Goal: Task Accomplishment & Management: Use online tool/utility

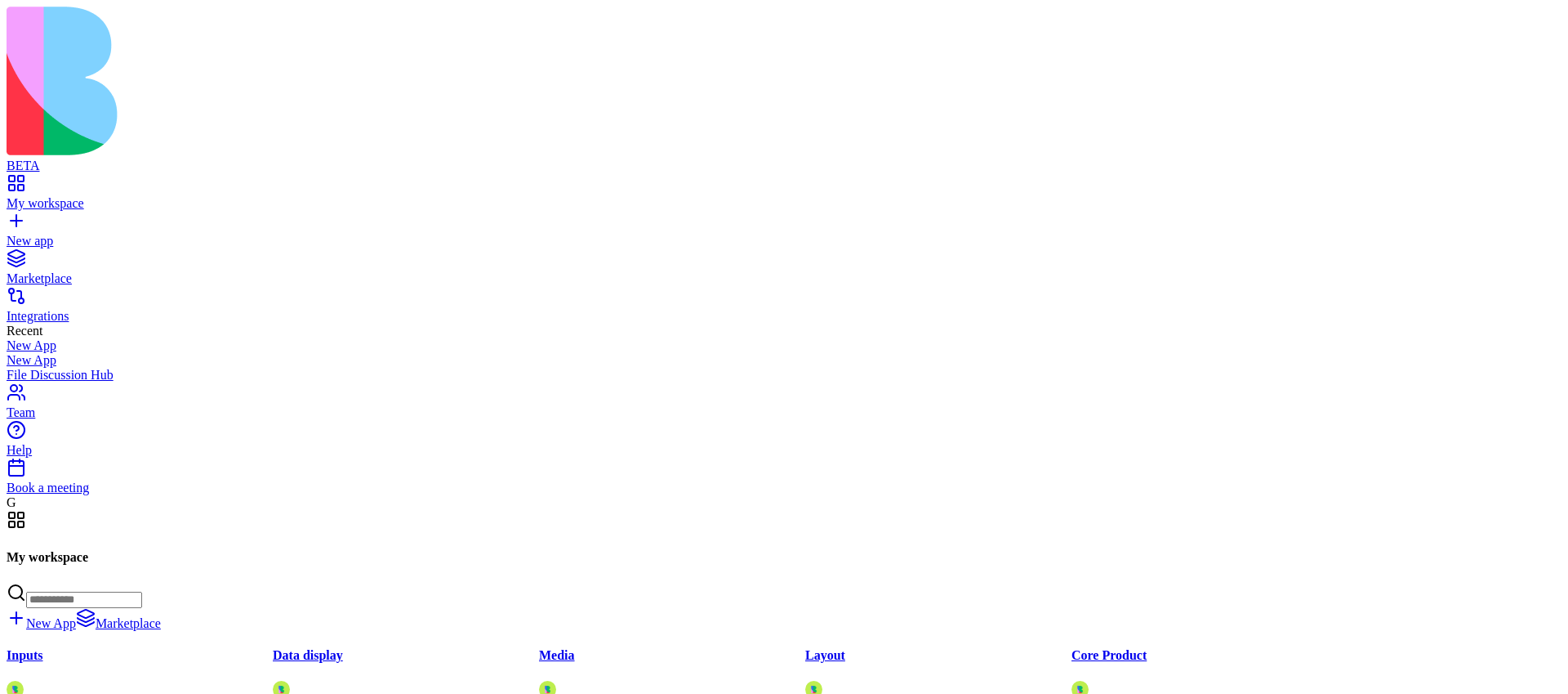
click at [95, 271] on div "Marketplace" at bounding box center [783, 279] width 1554 height 15
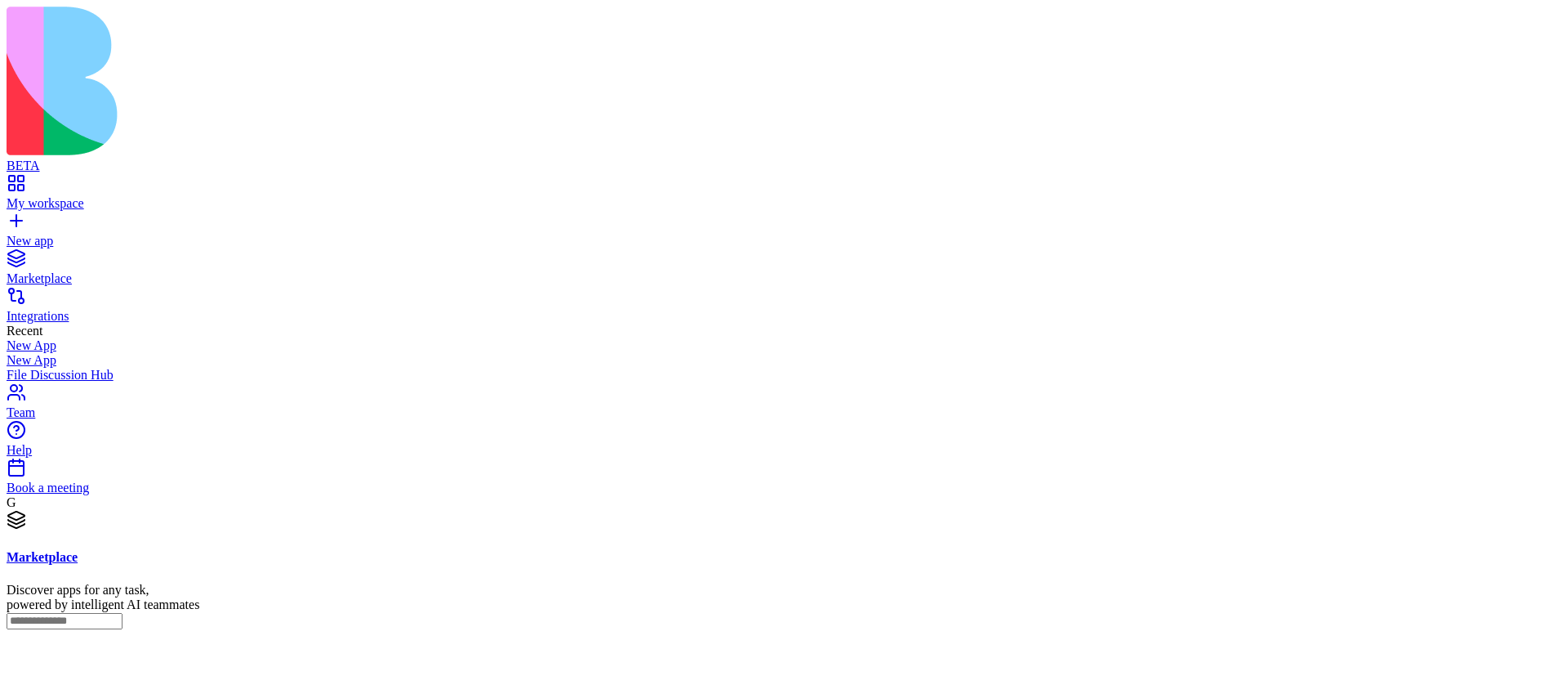
scroll to position [1632, 0]
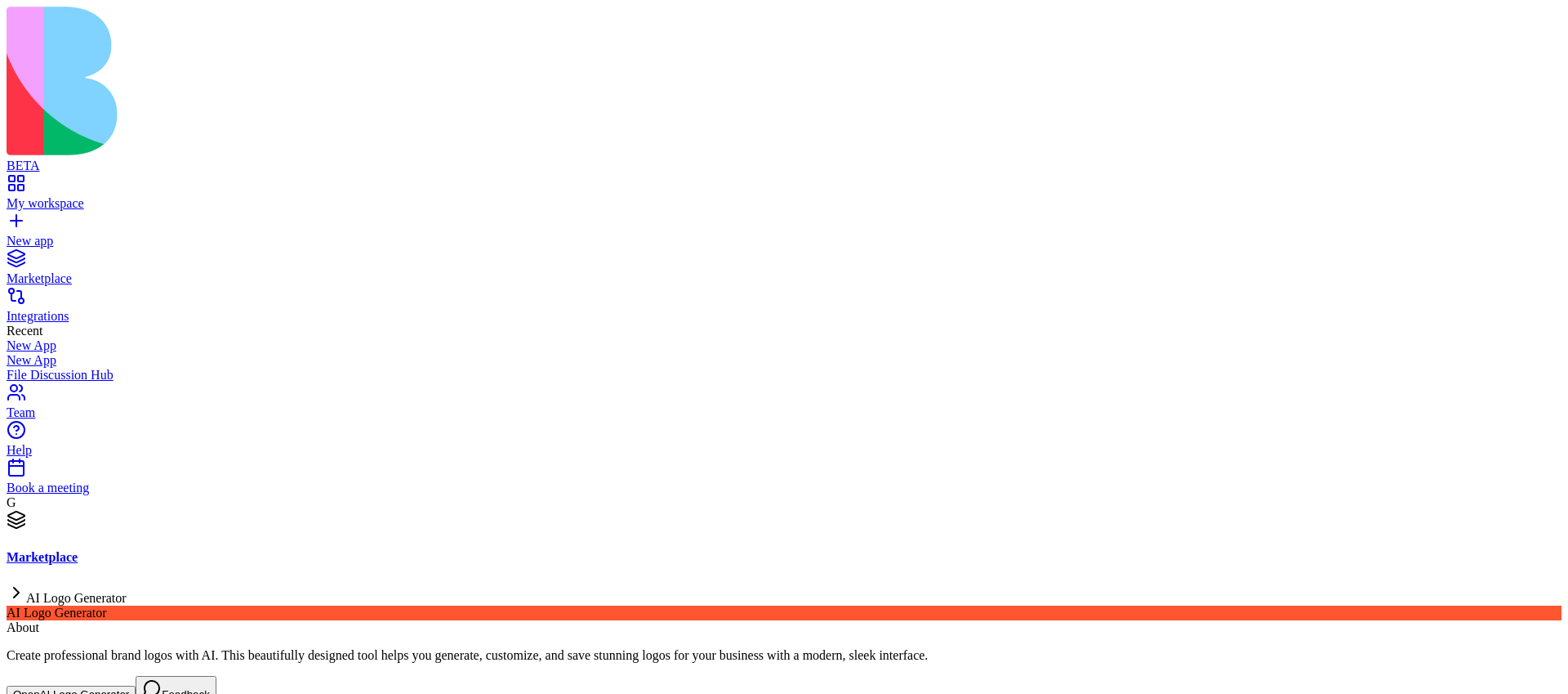
click at [135, 686] on button "Open AI Logo Generator" at bounding box center [71, 694] width 129 height 17
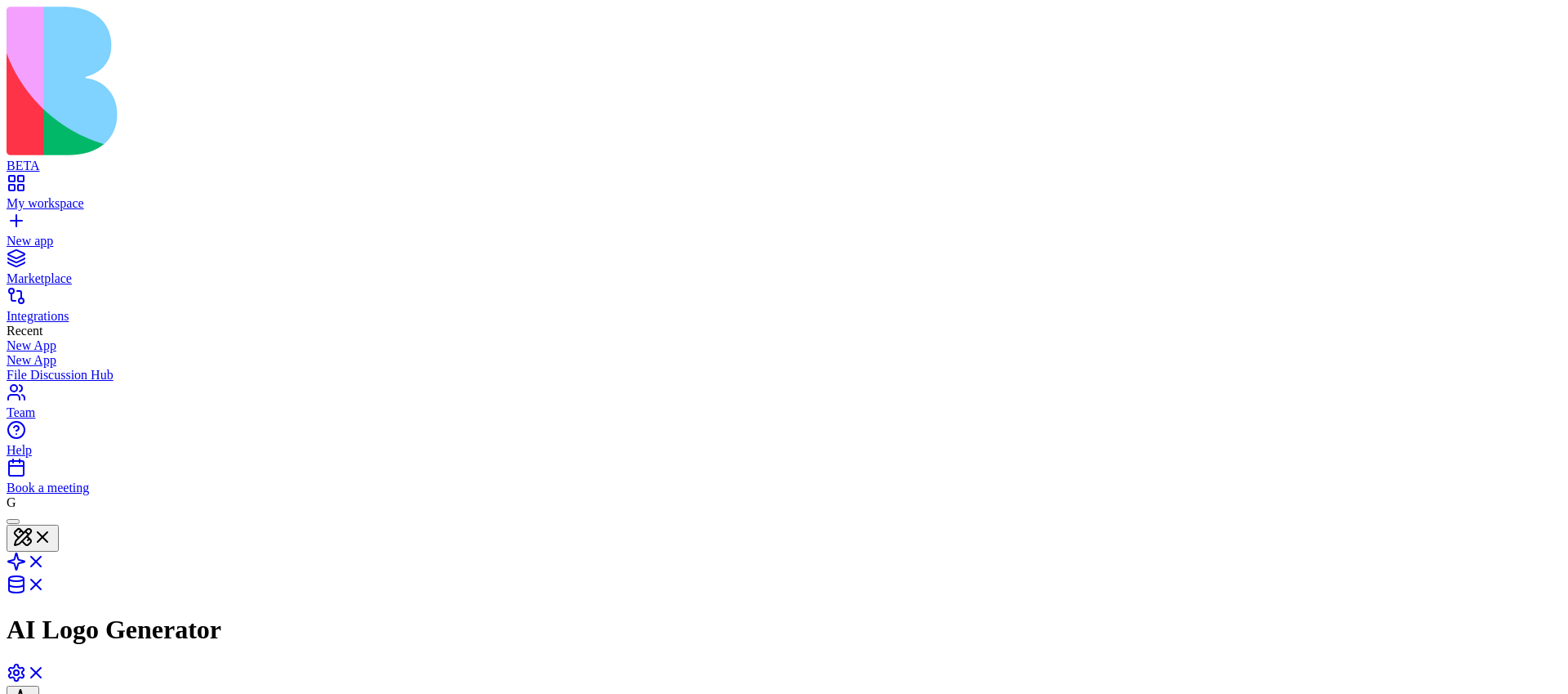
click at [108, 509] on header "AI Logo Generator Share" at bounding box center [783, 624] width 1554 height 229
click at [59, 524] on button at bounding box center [33, 537] width 52 height 27
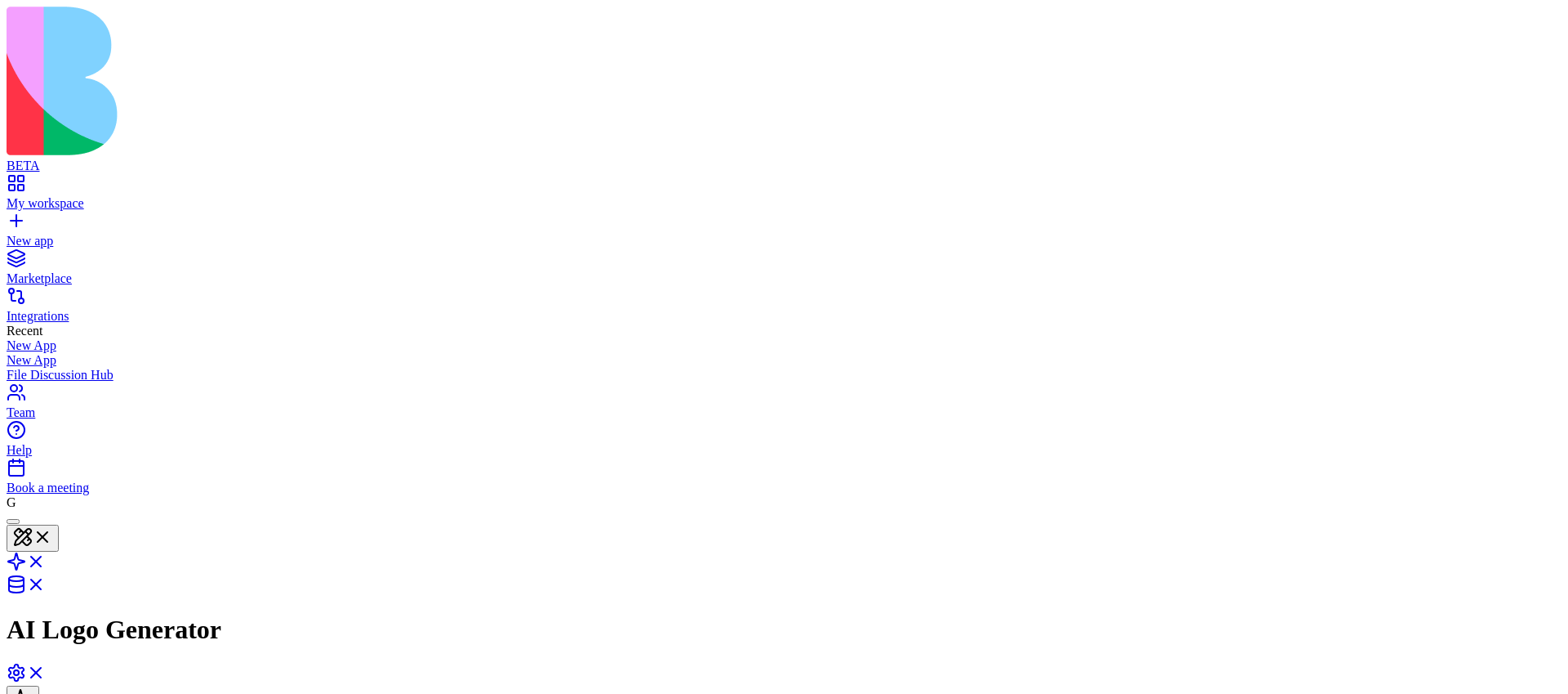
type button "on"
click at [1323, 509] on header "AI Logo Generator Share" at bounding box center [783, 624] width 1554 height 229
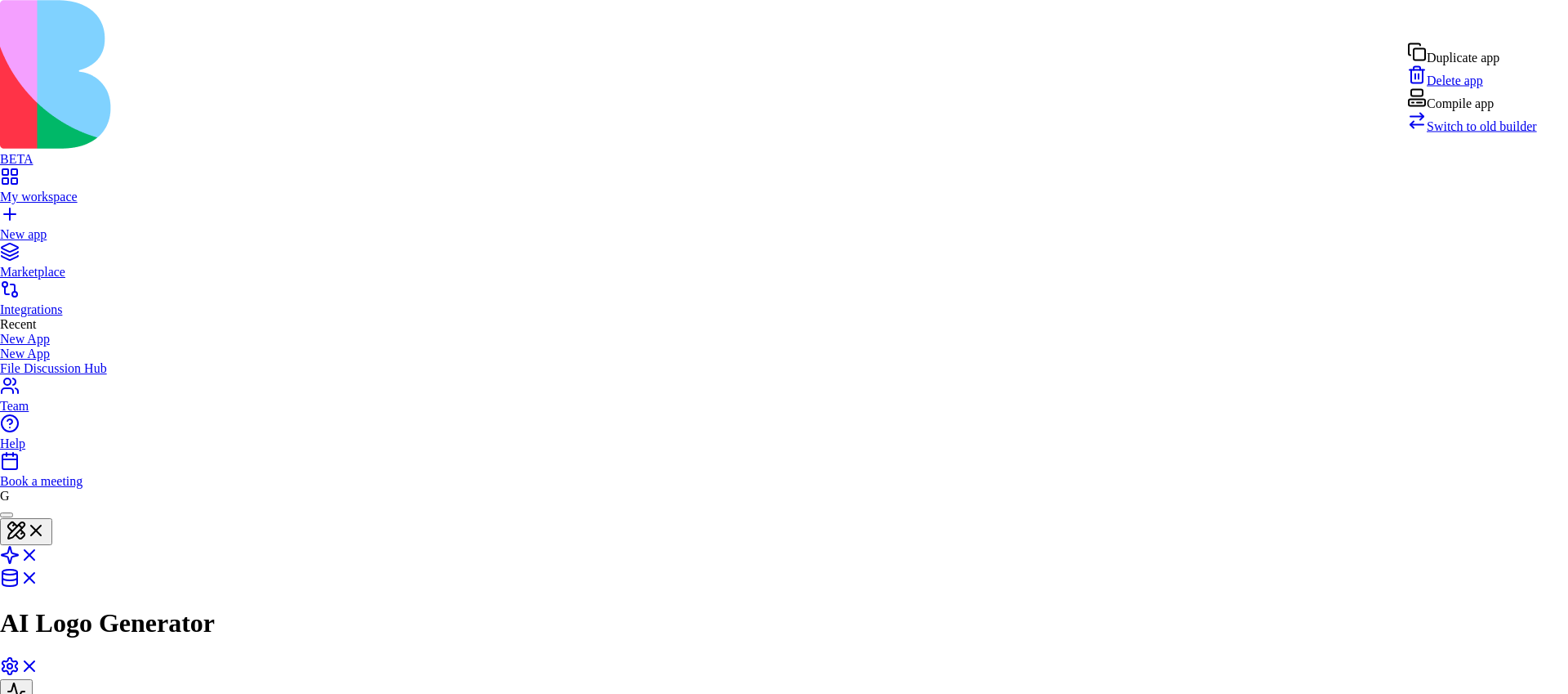
click at [1495, 111] on div "Compile app" at bounding box center [1471, 100] width 130 height 23
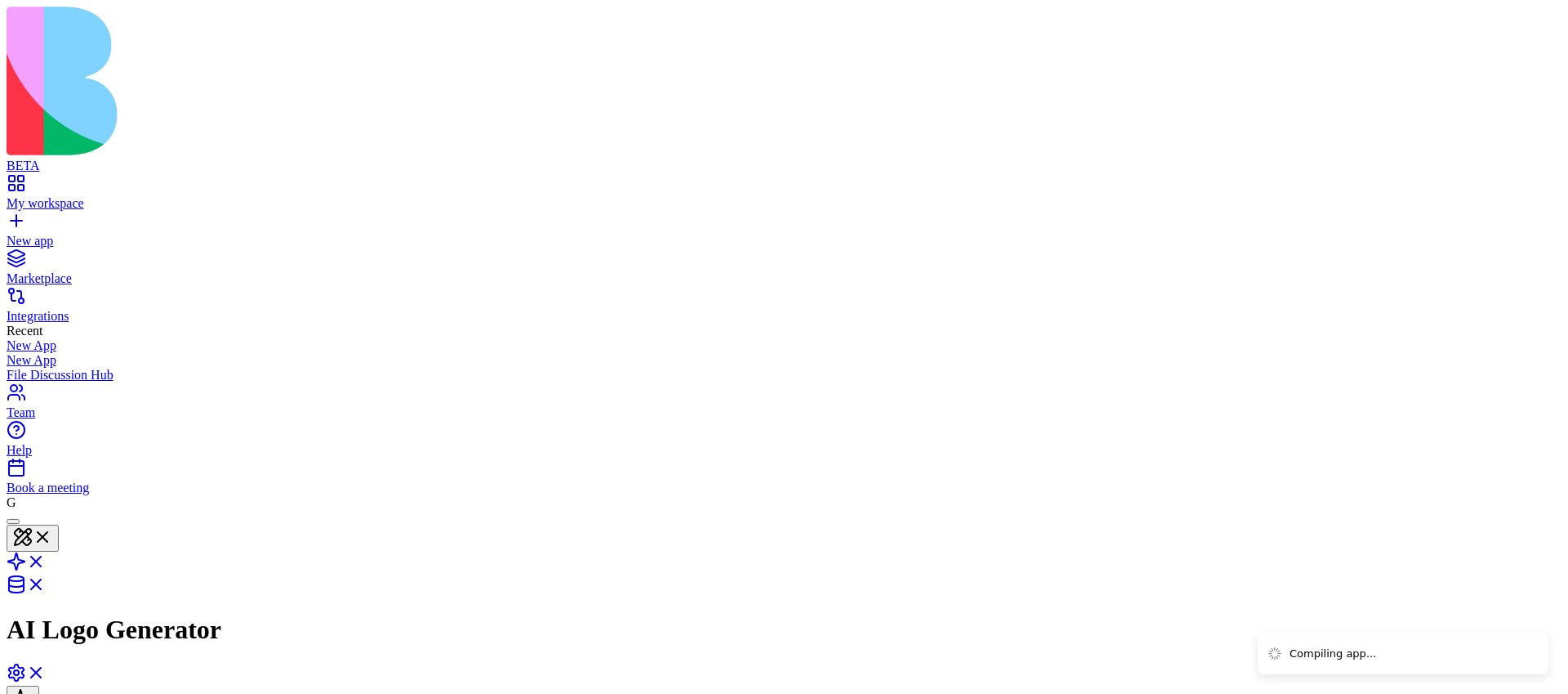
type textarea "**********"
click at [46, 560] on link at bounding box center [26, 566] width 39 height 14
click at [46, 533] on link at bounding box center [26, 539] width 39 height 14
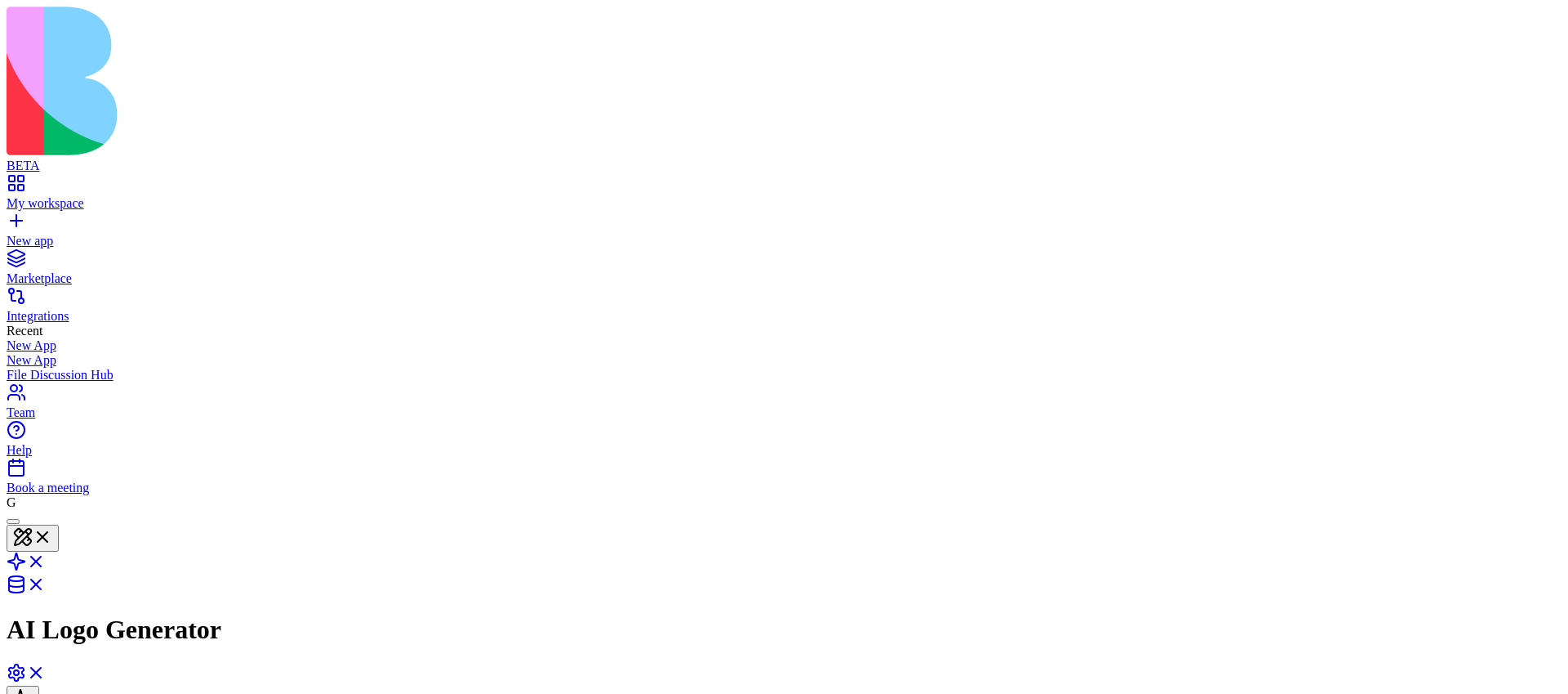
click div "LogoGenerator"
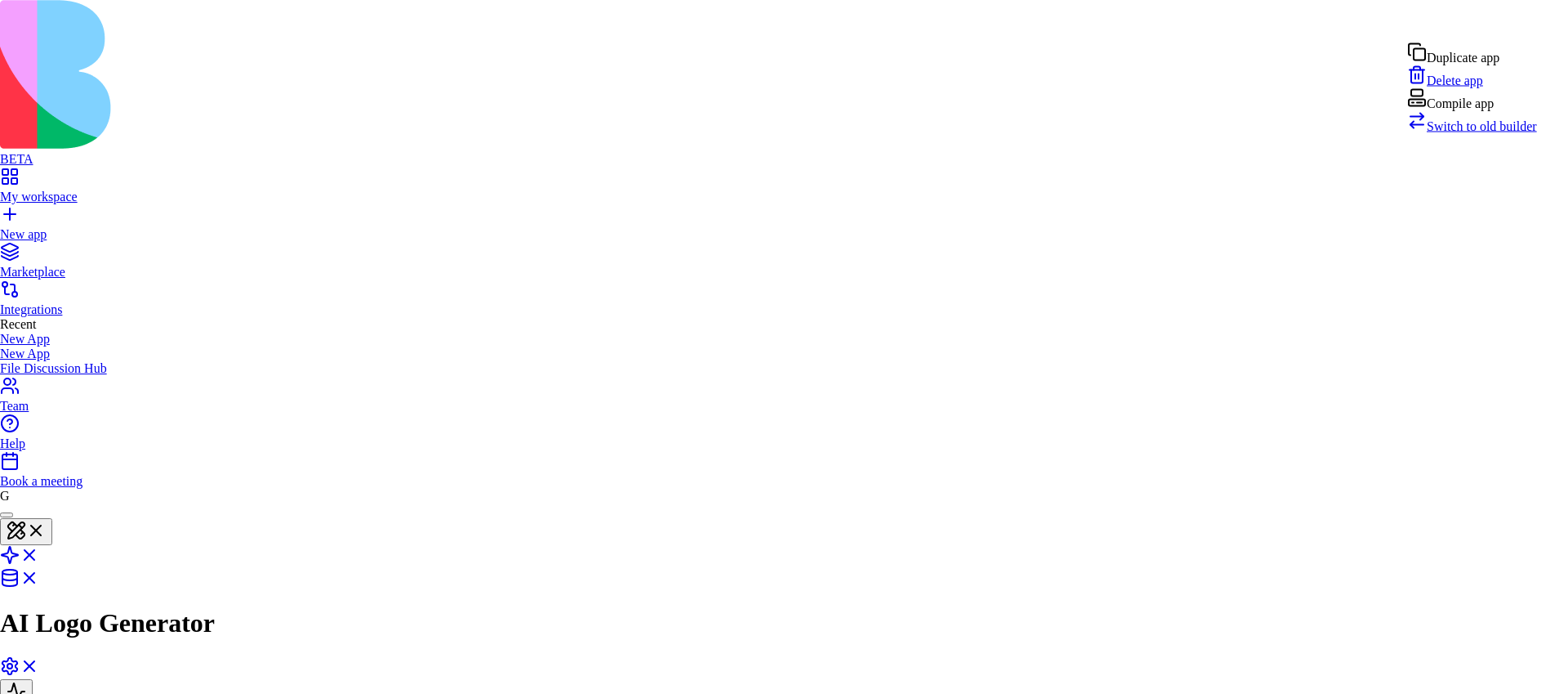
click html "BETA My workspace New app Marketplace Integrations Recent New App New App File …"
click div "Compile app"
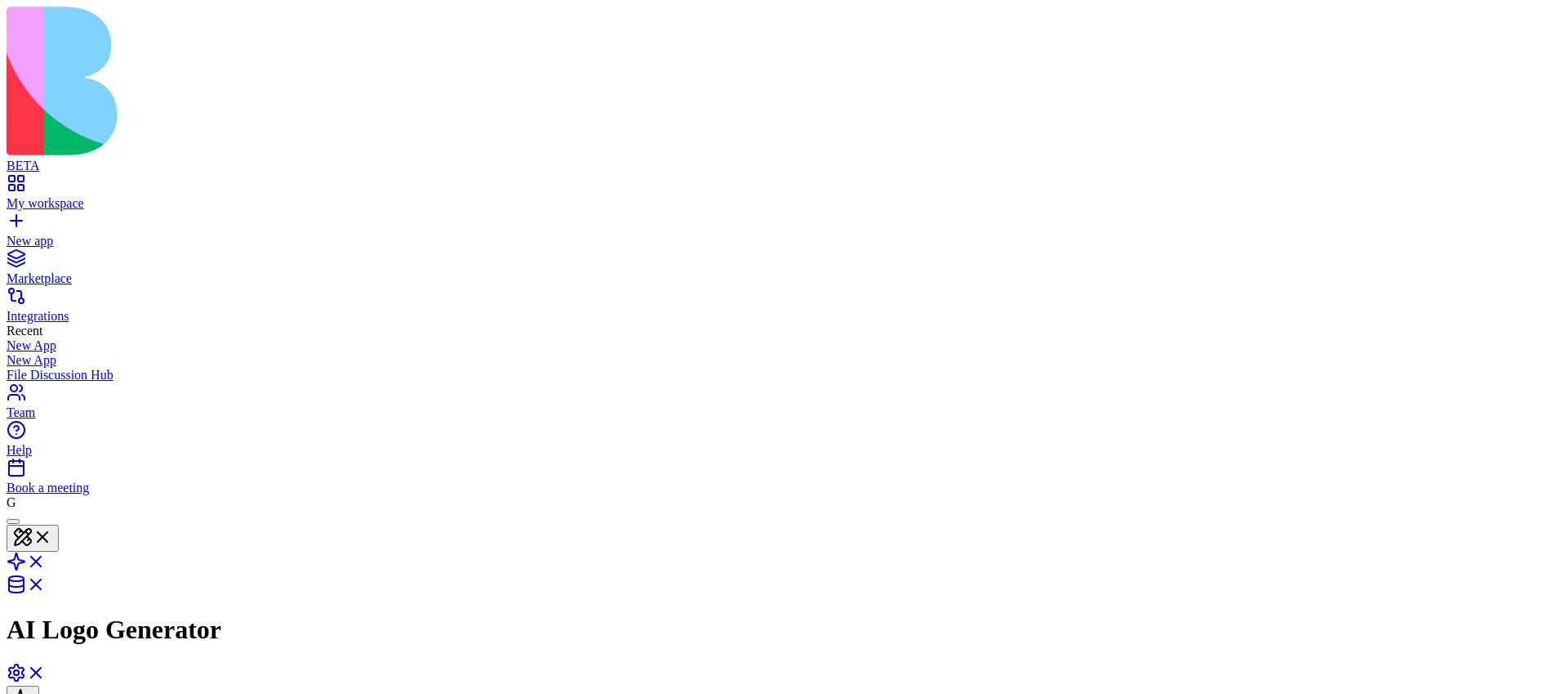
click at [1518, 22] on html "BETA My workspace New app Marketplace Integrations Recent New App New App File …" at bounding box center [784, 475] width 1568 height 951
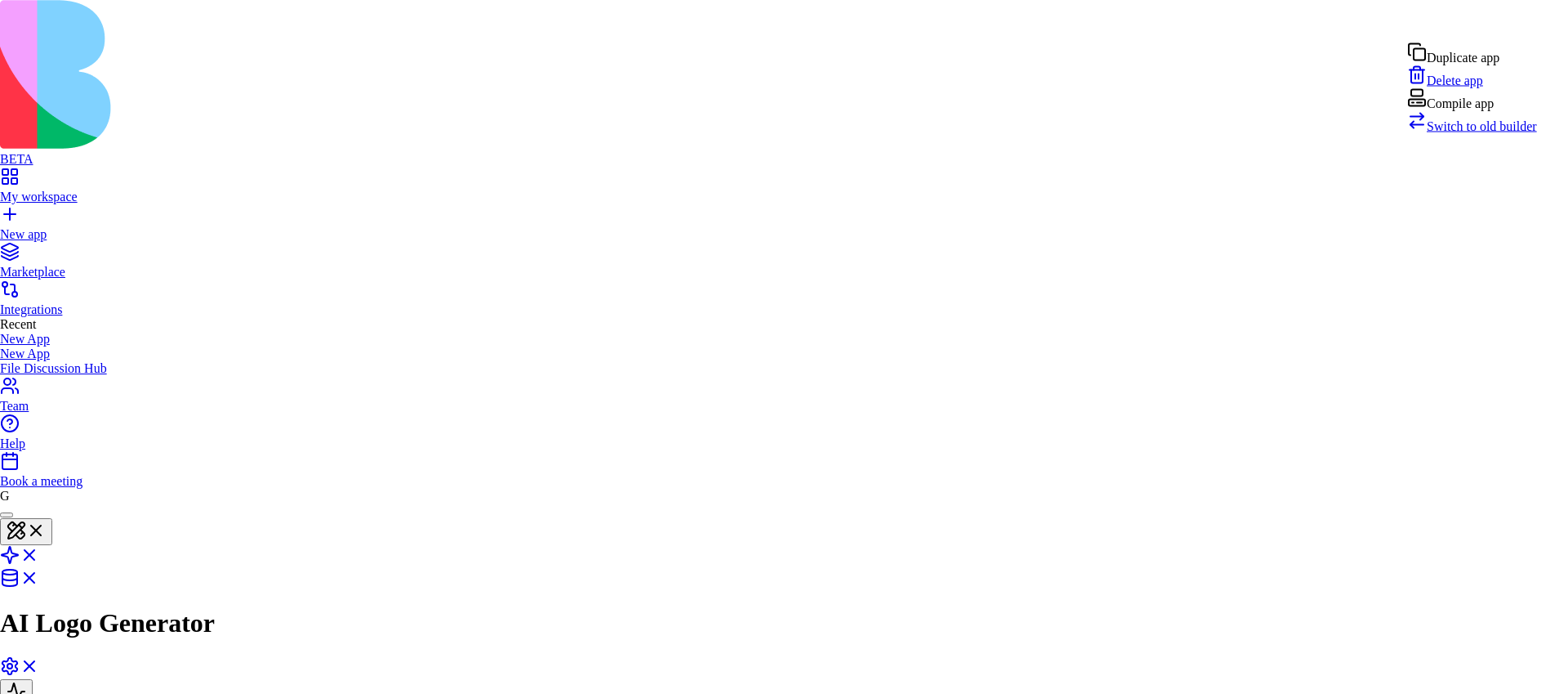
click at [1478, 111] on div "Compile app" at bounding box center [1471, 100] width 130 height 23
click at [1530, 18] on html "BETA My workspace New app Marketplace Integrations Recent New App New App File …" at bounding box center [784, 472] width 1568 height 944
click at [1491, 111] on div "Compile app" at bounding box center [1471, 100] width 130 height 23
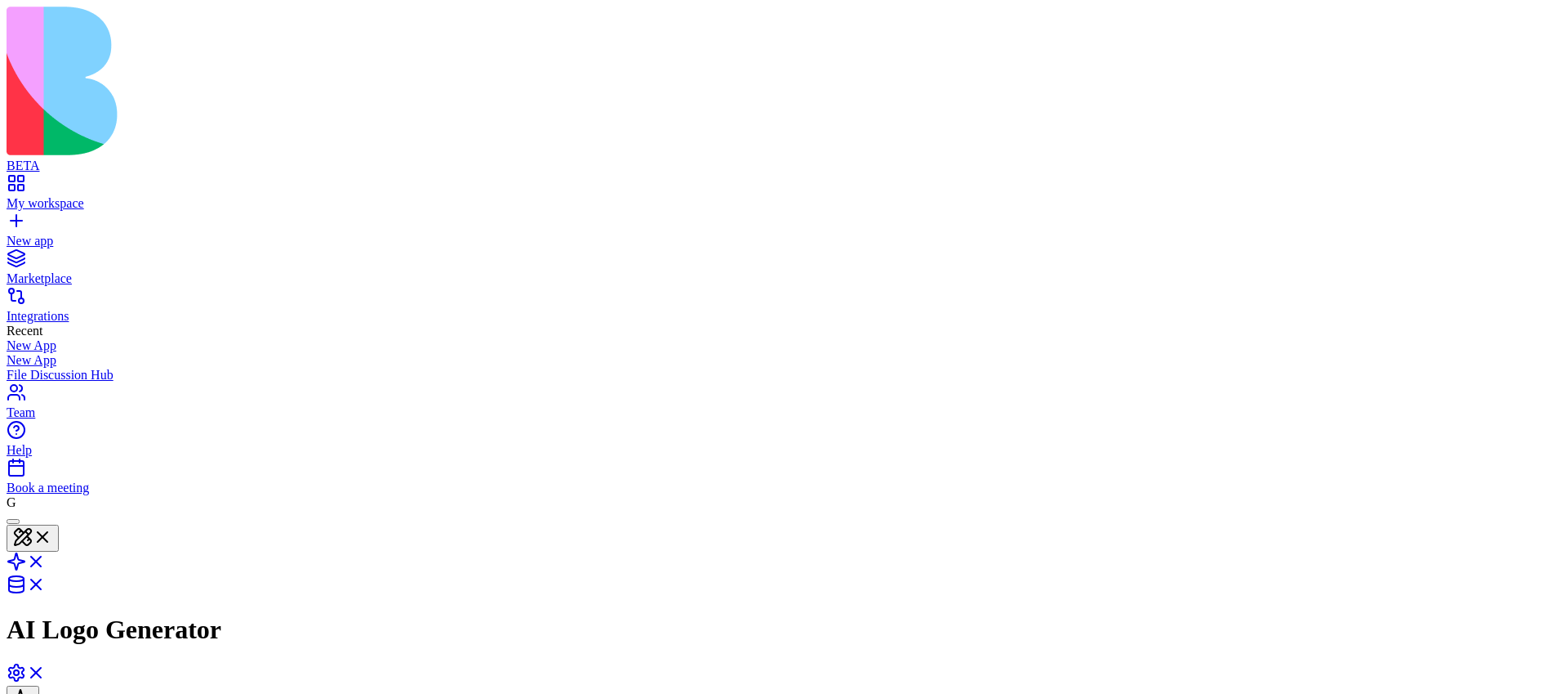
click at [1541, 18] on html "BETA My workspace New app Marketplace Integrations Recent New App New App File …" at bounding box center [784, 475] width 1568 height 951
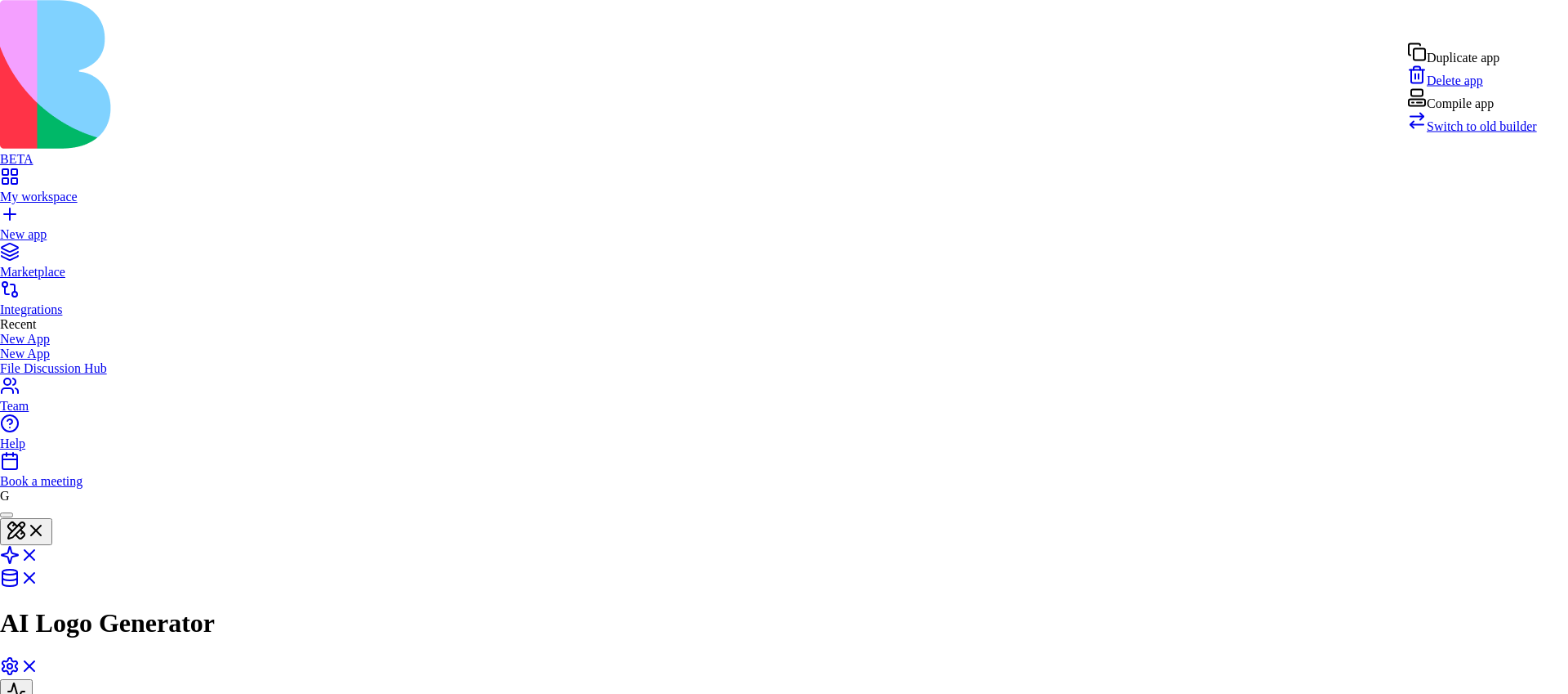
click at [1494, 111] on div "Compile app" at bounding box center [1471, 100] width 130 height 23
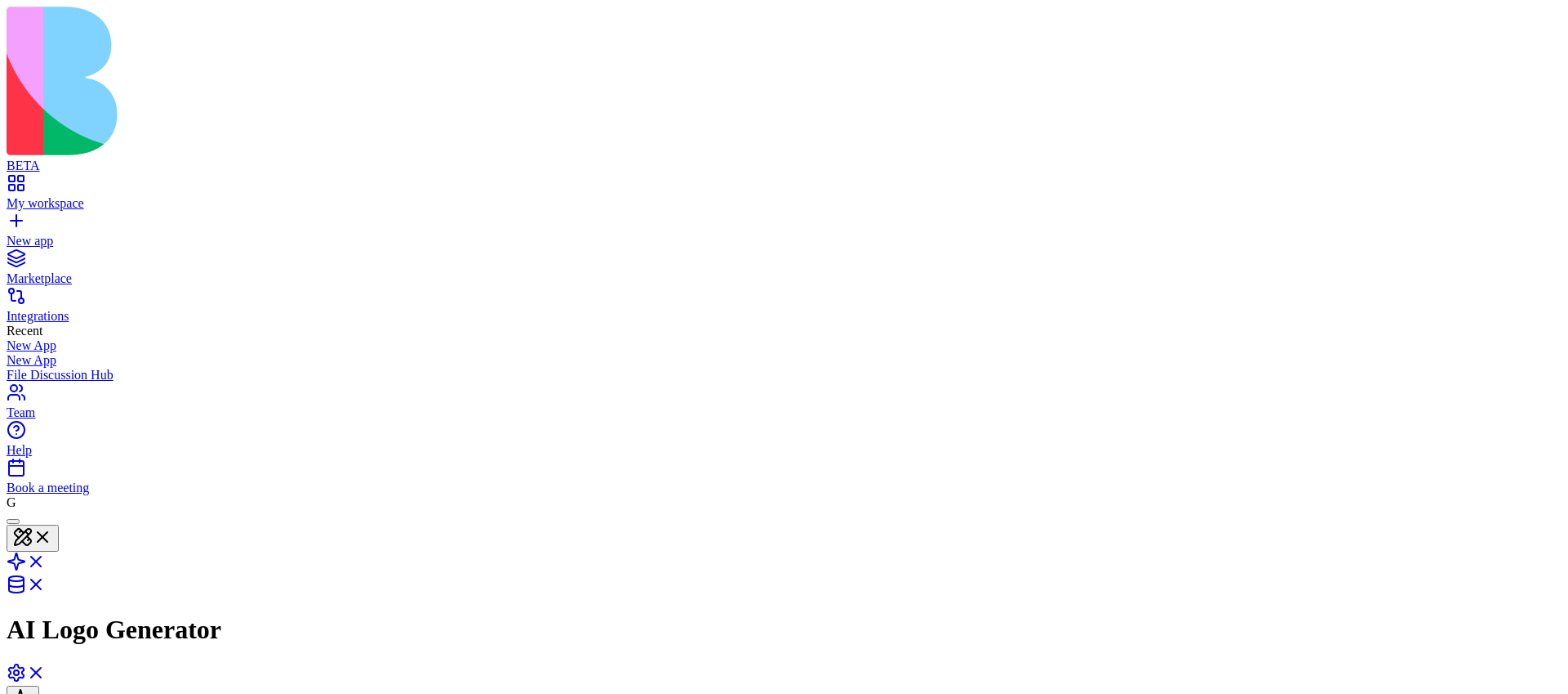
click at [1497, 509] on header "AI Logo Generator Share Admin" at bounding box center [783, 624] width 1554 height 229
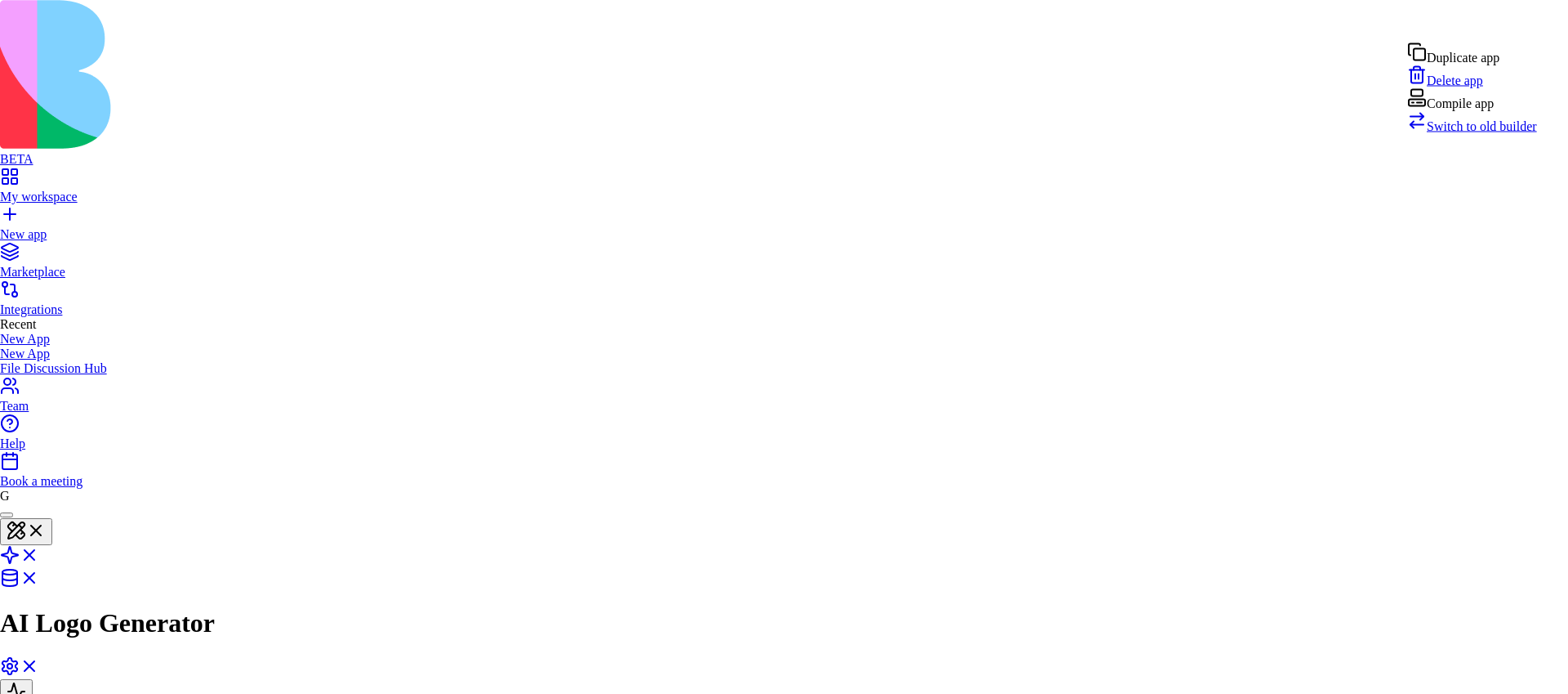
click at [1554, 22] on html "BETA My workspace New app Marketplace Integrations Recent New App New App File …" at bounding box center [784, 472] width 1568 height 944
click at [1494, 111] on div "Compile app" at bounding box center [1471, 100] width 130 height 23
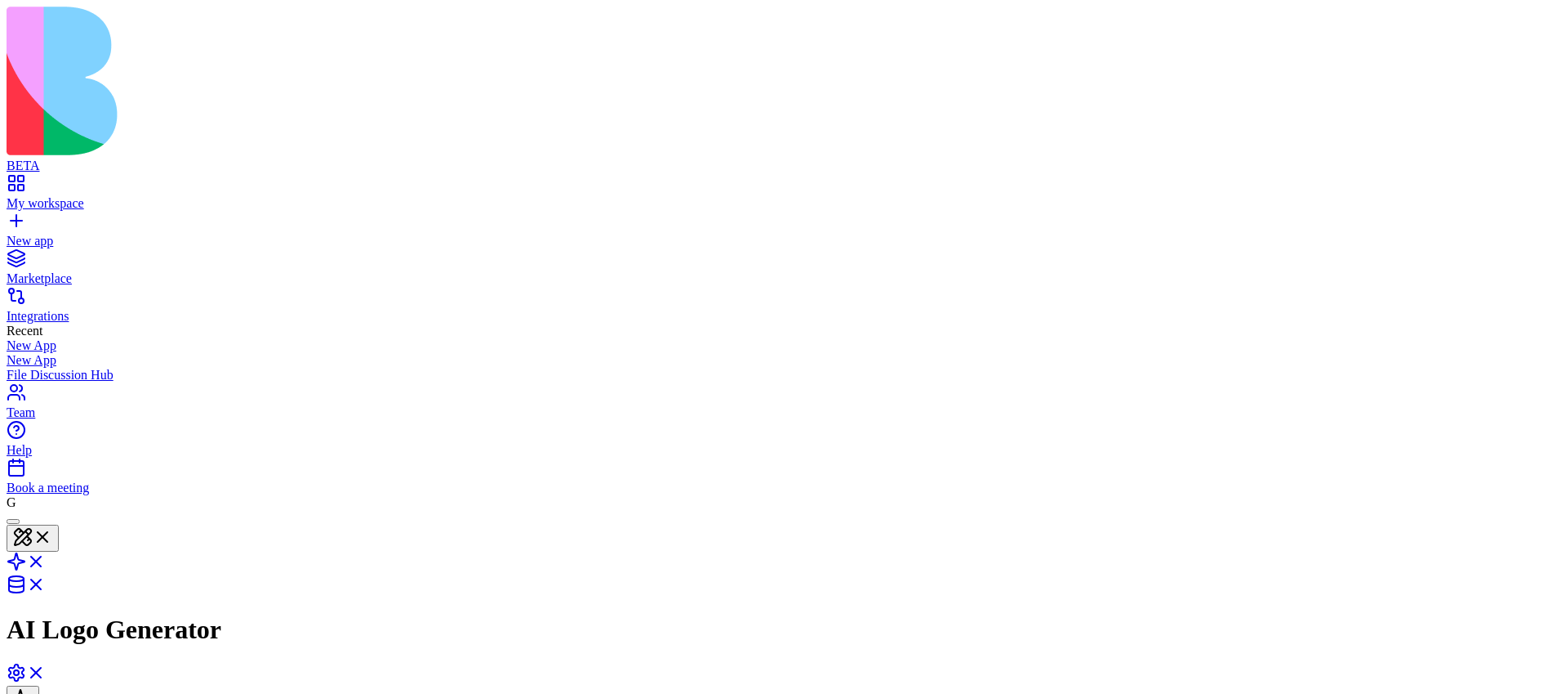
click at [1534, 26] on html "BETA My workspace New app Marketplace Integrations Recent New App New App File …" at bounding box center [784, 475] width 1568 height 951
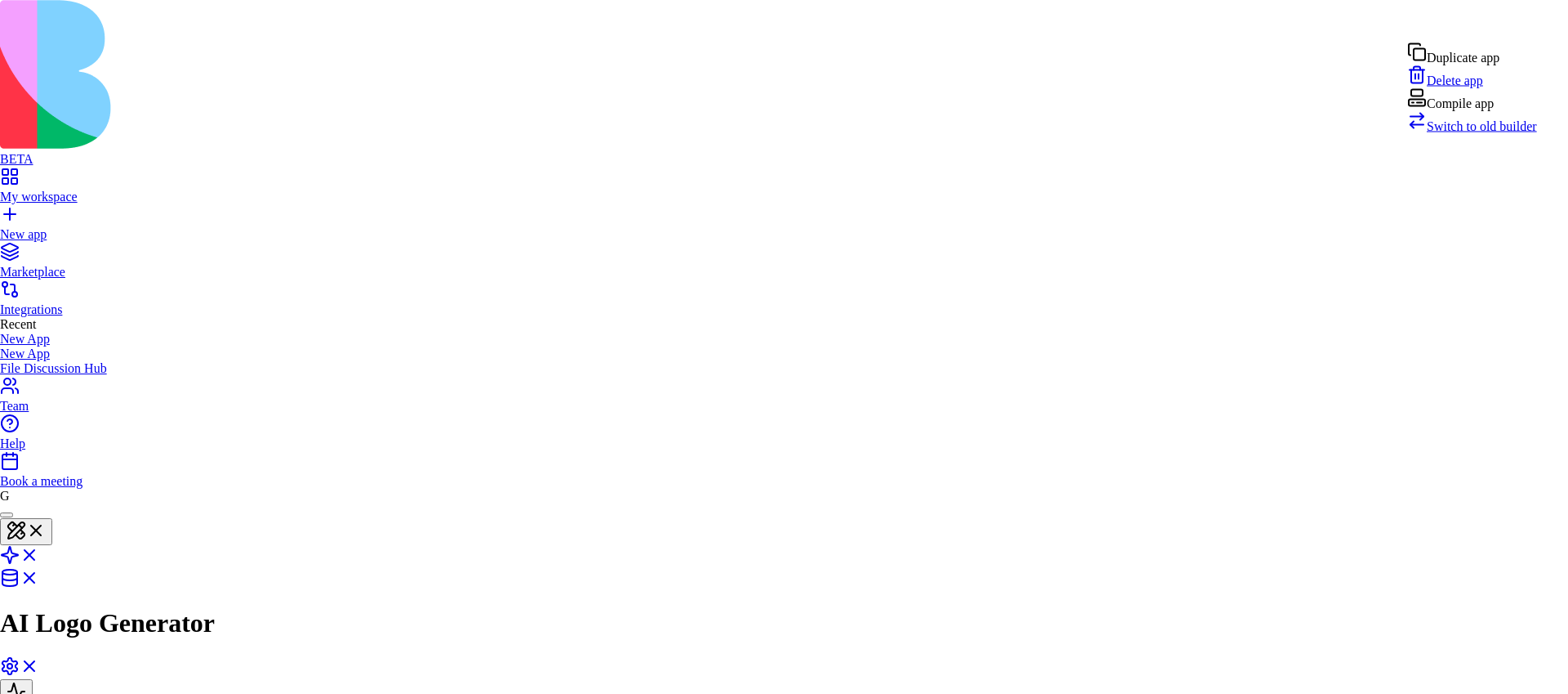
click at [1490, 111] on div "Compile app" at bounding box center [1471, 100] width 130 height 23
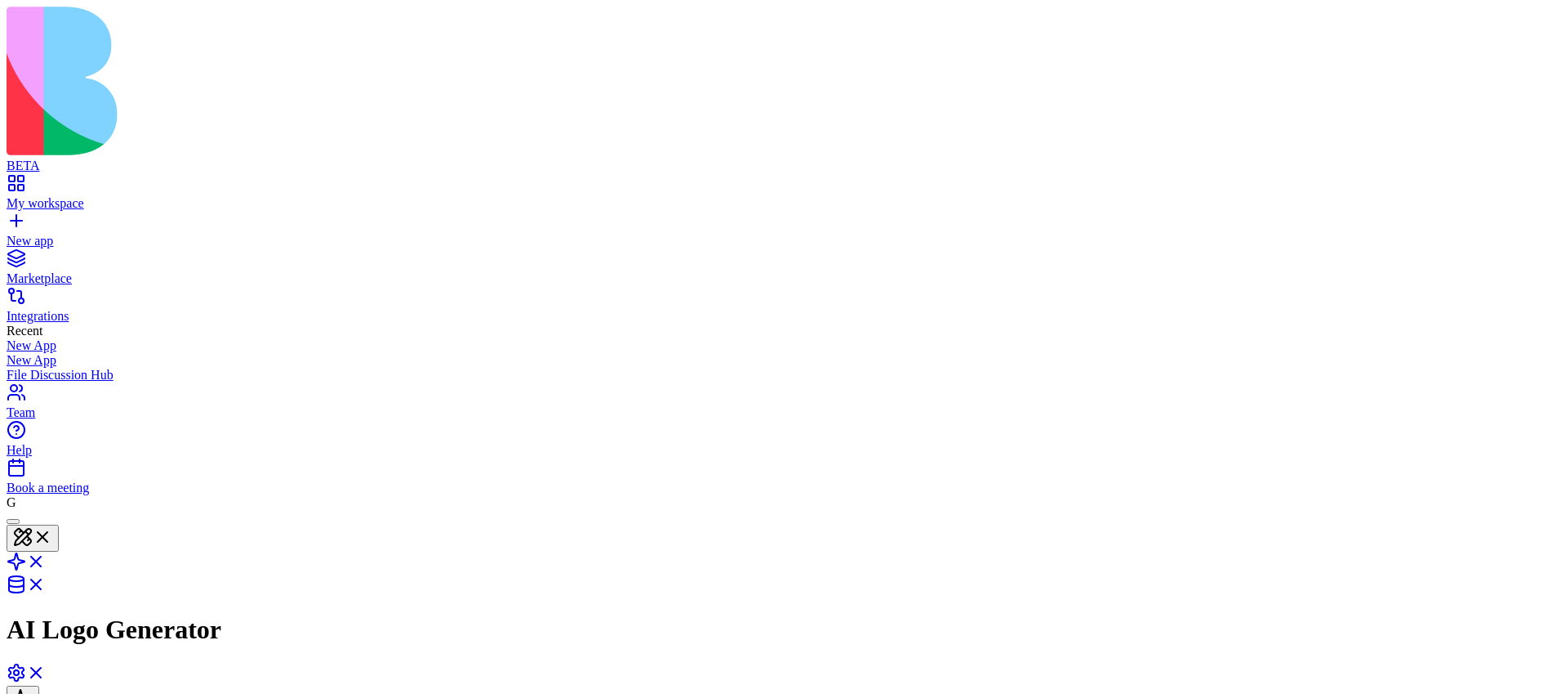
click at [1532, 509] on header "AI Logo Generator Share Admin" at bounding box center [783, 624] width 1554 height 229
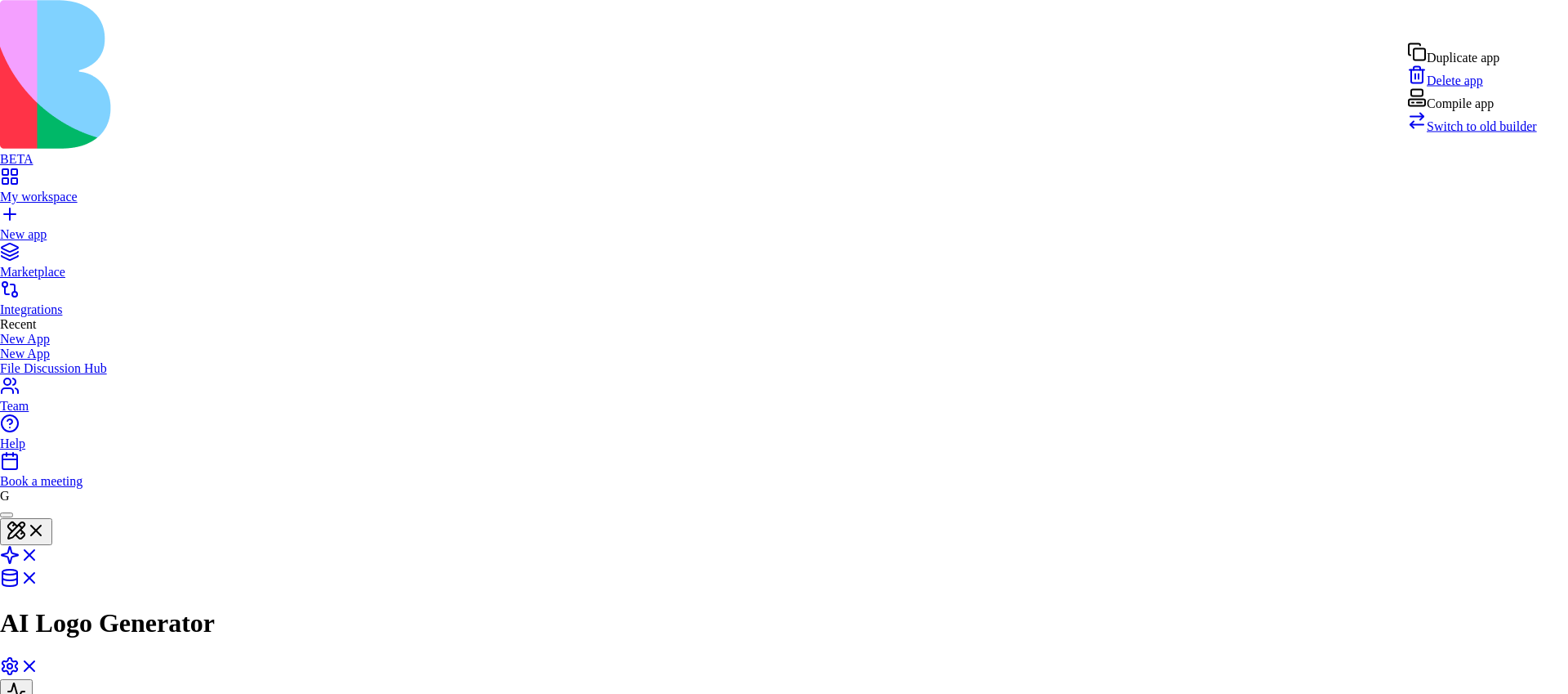
click at [1532, 30] on html "BETA My workspace New app Marketplace Integrations Recent New App New App File …" at bounding box center [784, 472] width 1568 height 944
click at [1479, 111] on div "Compile app" at bounding box center [1471, 100] width 130 height 23
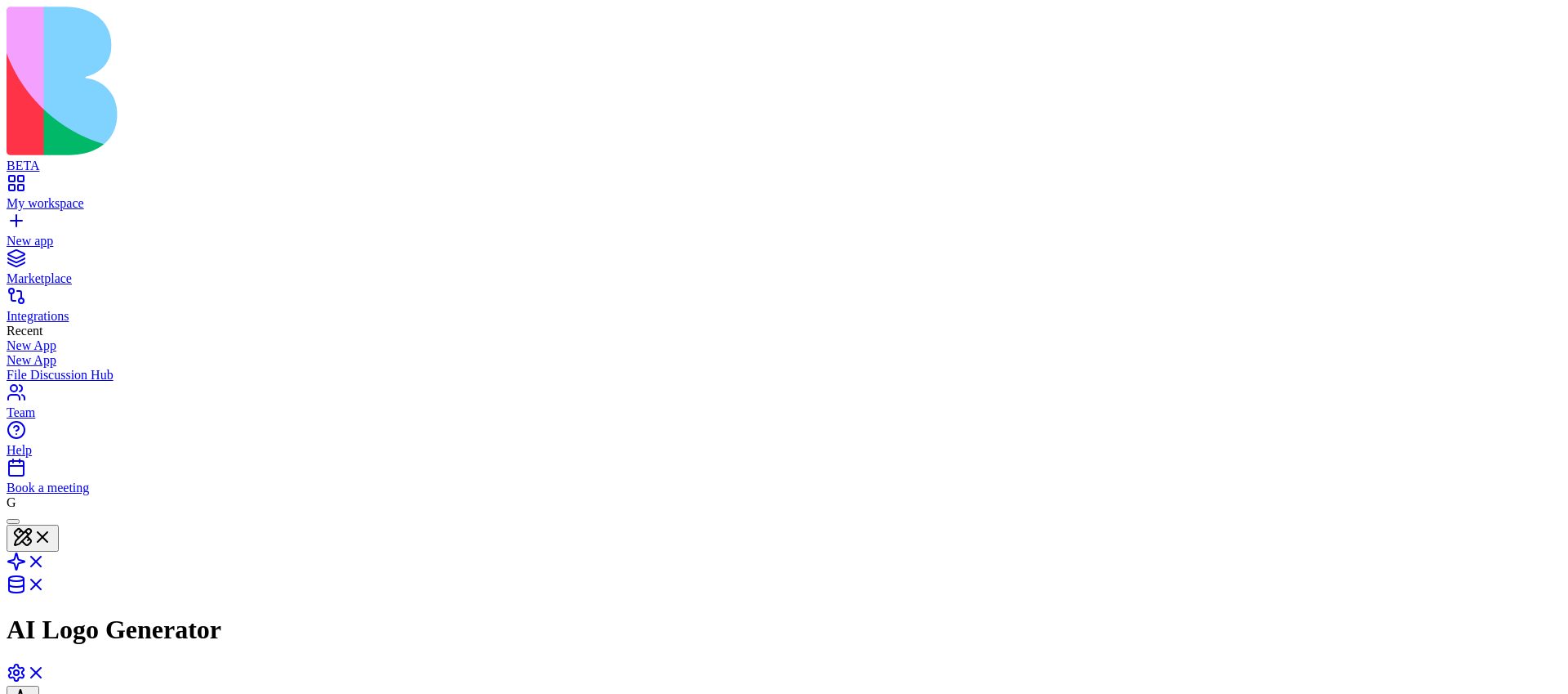
click at [1534, 14] on html "BETA My workspace New app Marketplace Integrations Recent New App New App File …" at bounding box center [784, 475] width 1568 height 951
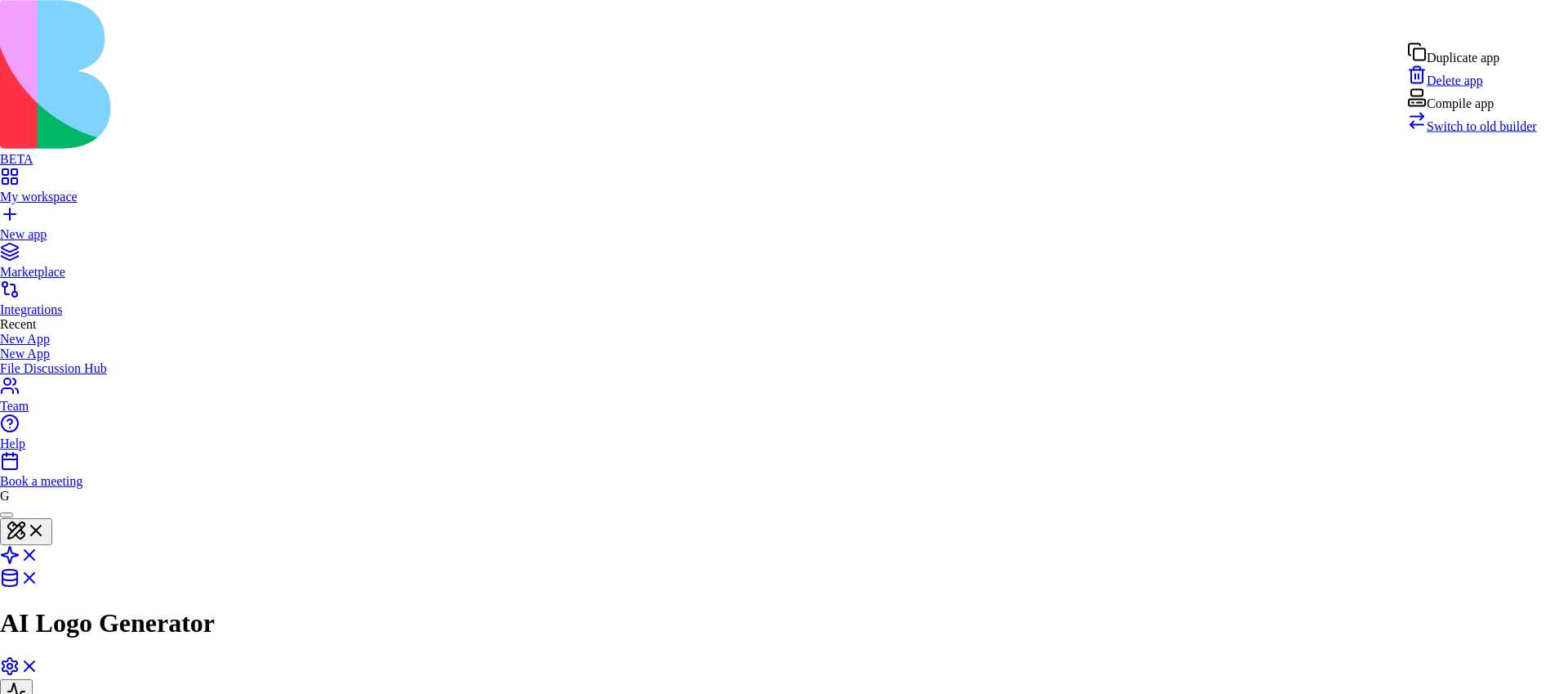
click at [1513, 111] on div "Compile app" at bounding box center [1471, 100] width 130 height 23
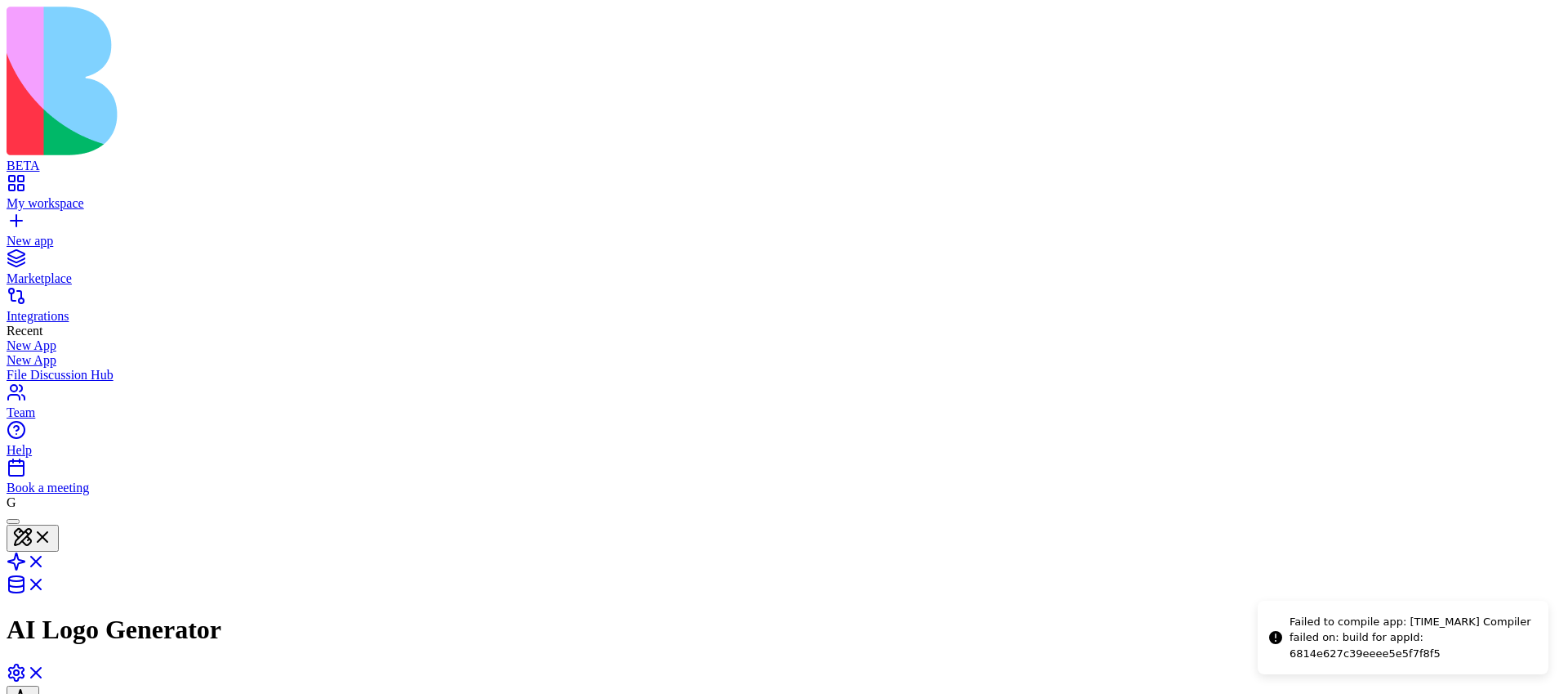
click at [1529, 14] on html "BETA My workspace New app Marketplace Integrations Recent New App New App File …" at bounding box center [784, 475] width 1568 height 951
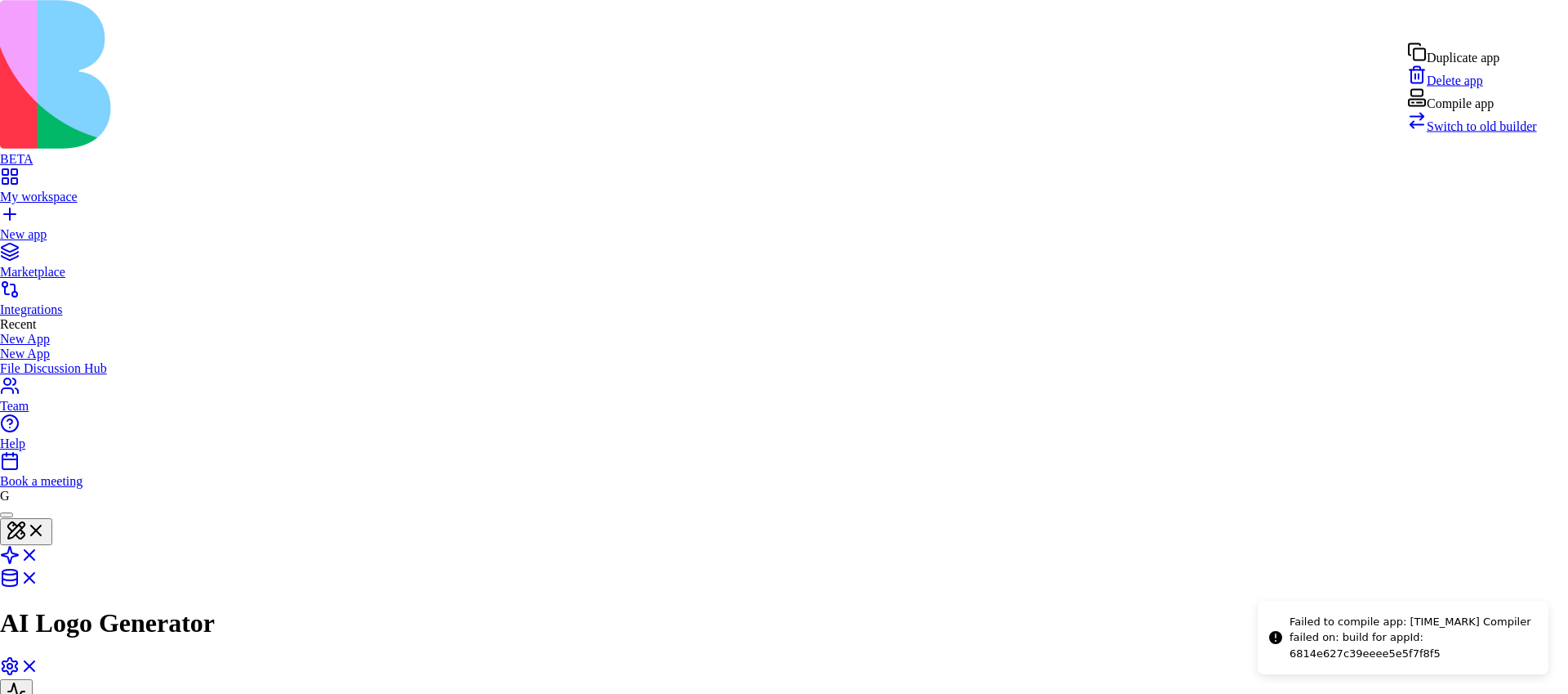
click at [1479, 111] on div "Compile app" at bounding box center [1471, 100] width 130 height 23
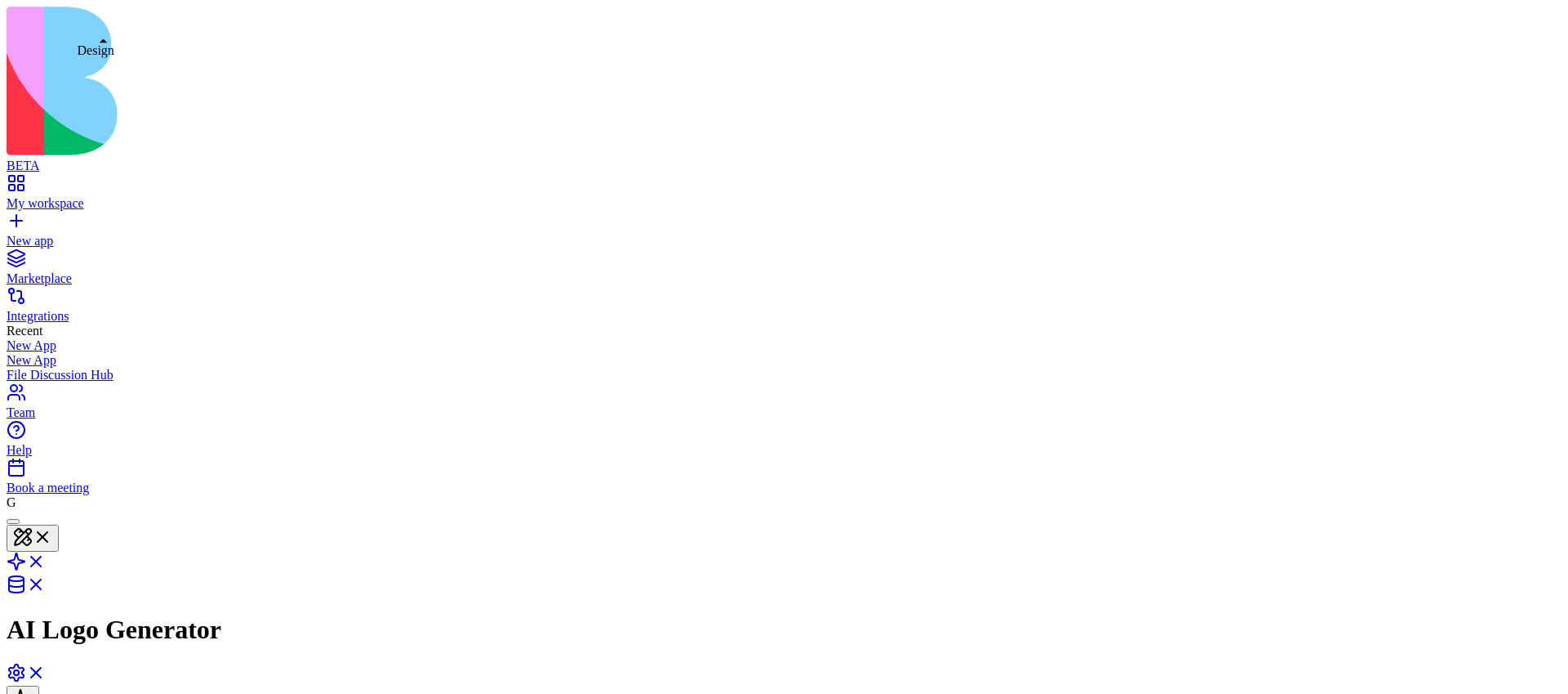
click at [46, 560] on link at bounding box center [26, 566] width 39 height 14
type input "***"
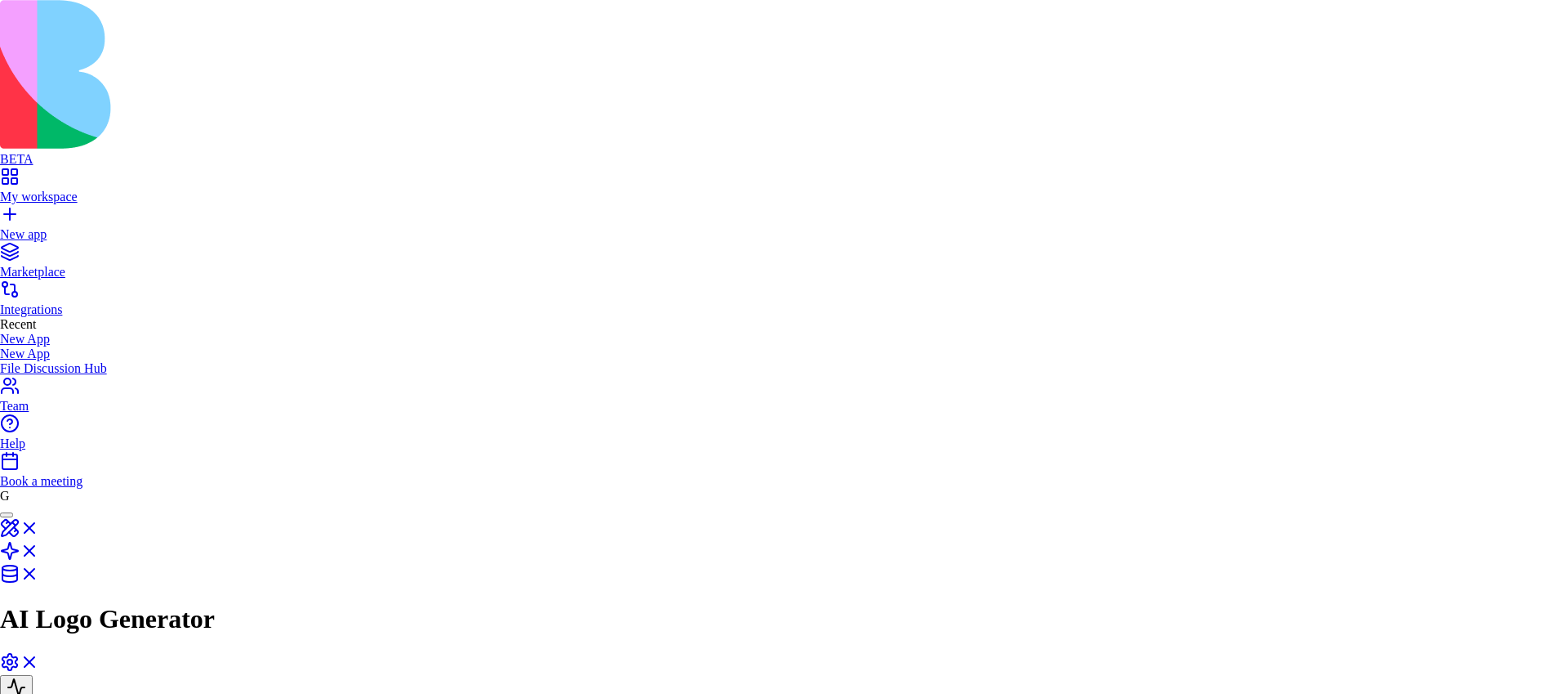
scroll to position [215, 0]
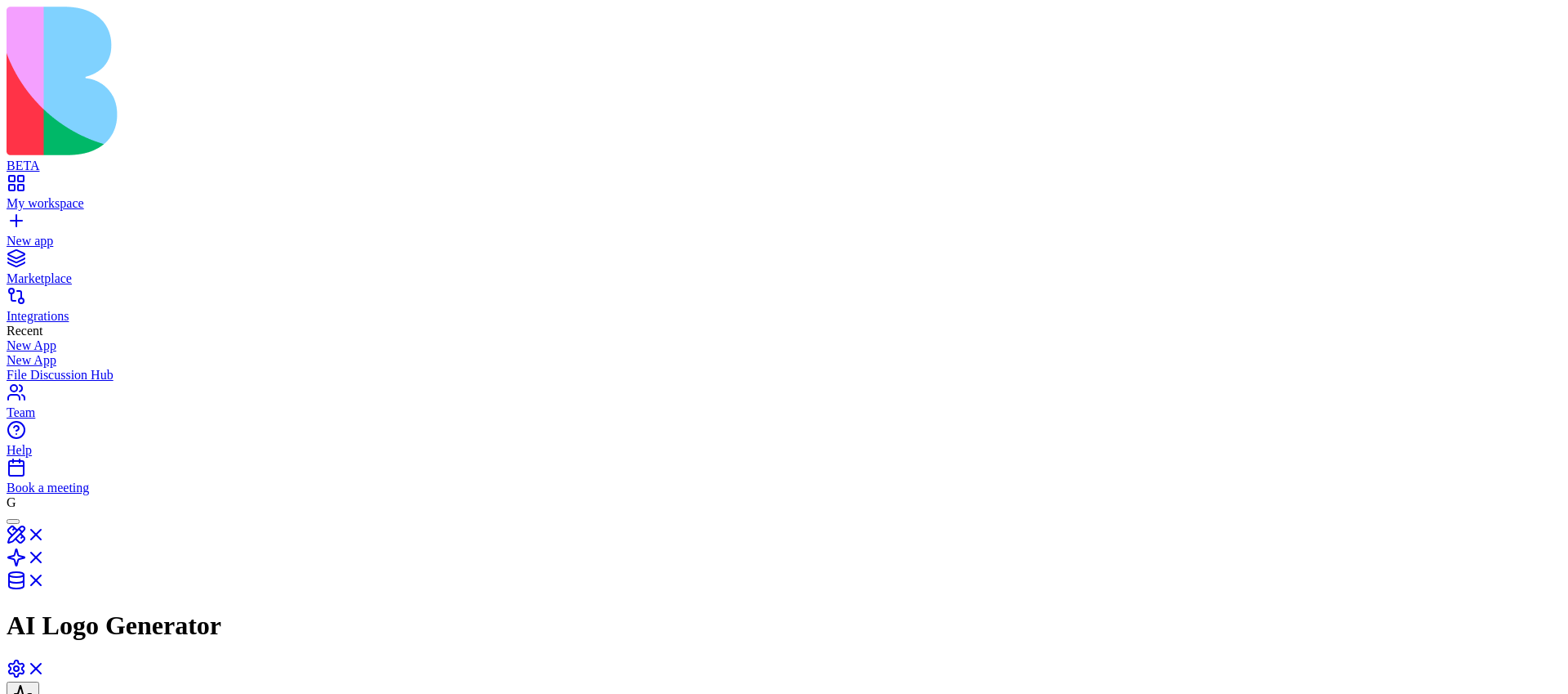
click at [1355, 131] on html "**********" at bounding box center [784, 701] width 1568 height 1404
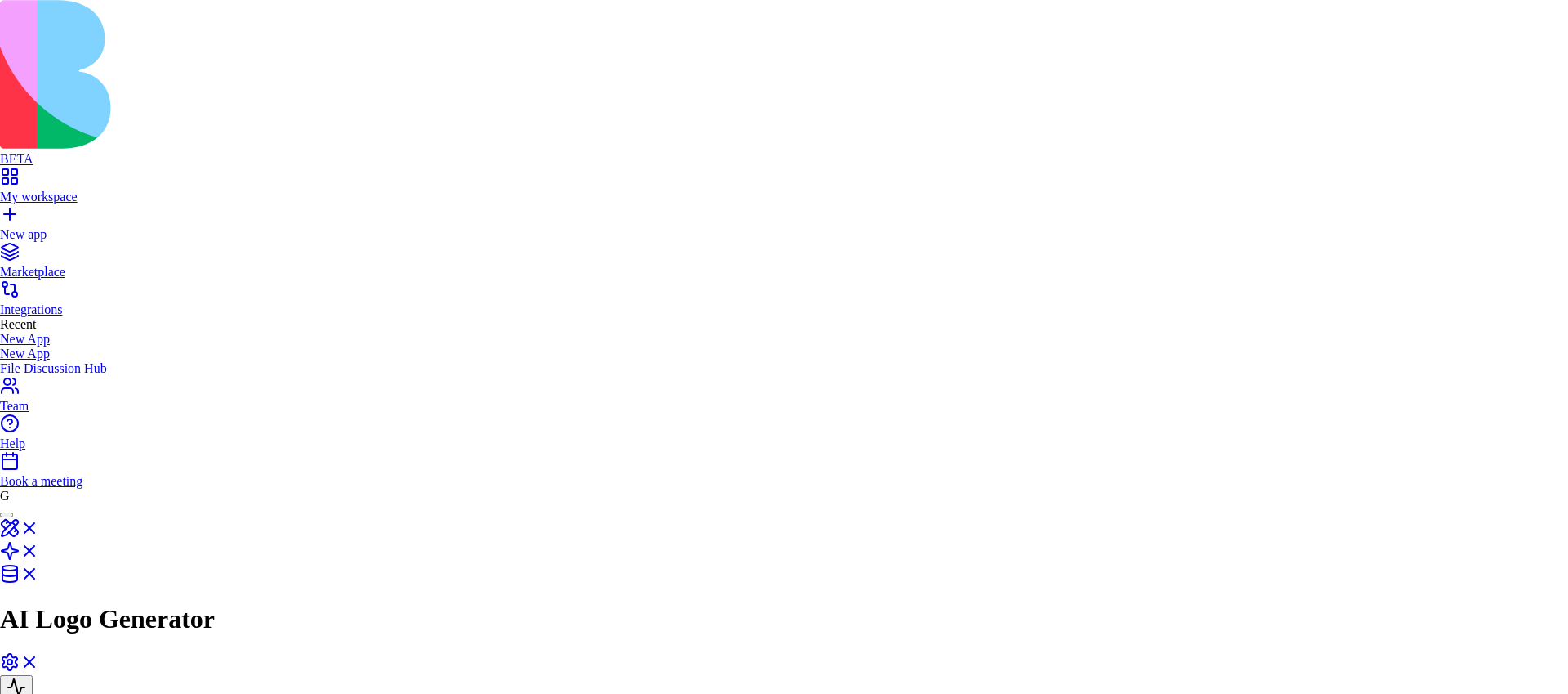
click at [1355, 135] on html "**********" at bounding box center [784, 699] width 1568 height 1397
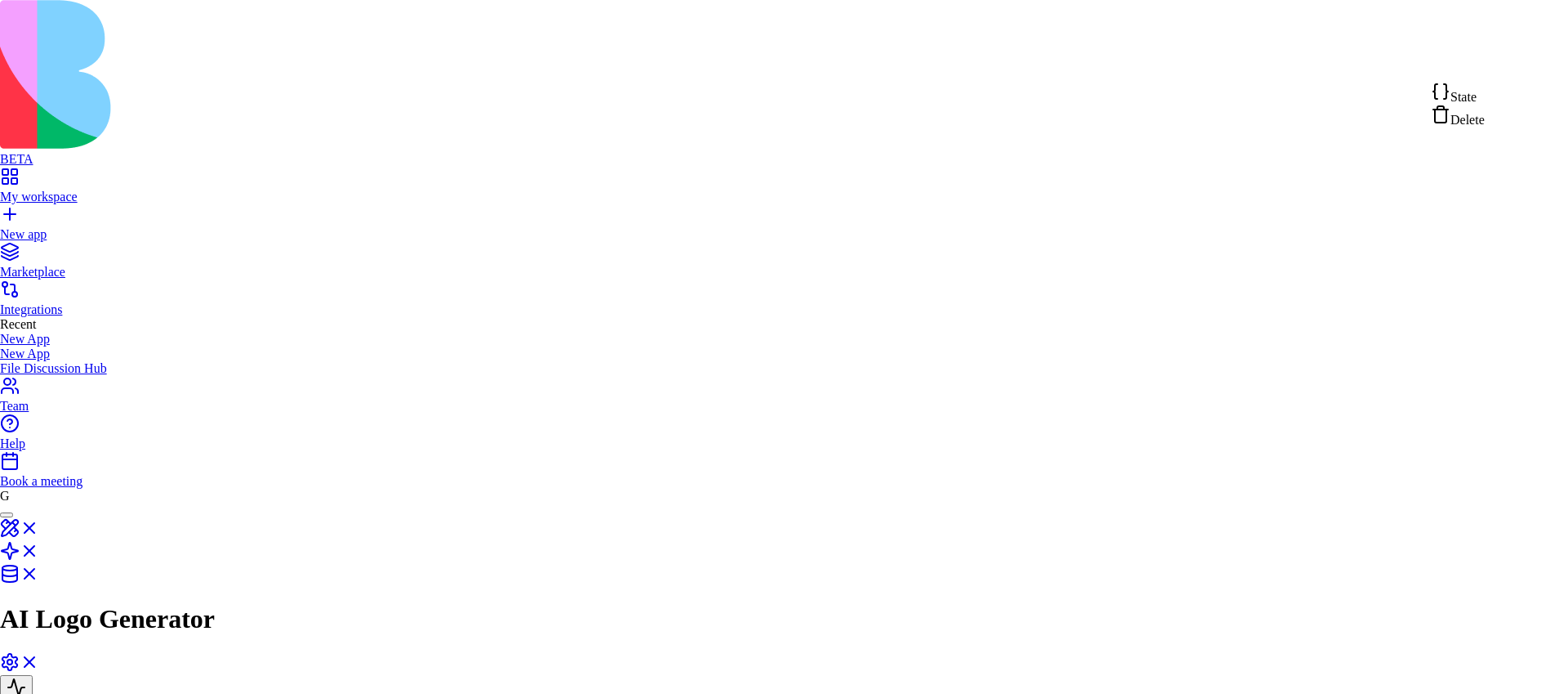
click at [1476, 97] on span "State" at bounding box center [1463, 96] width 26 height 14
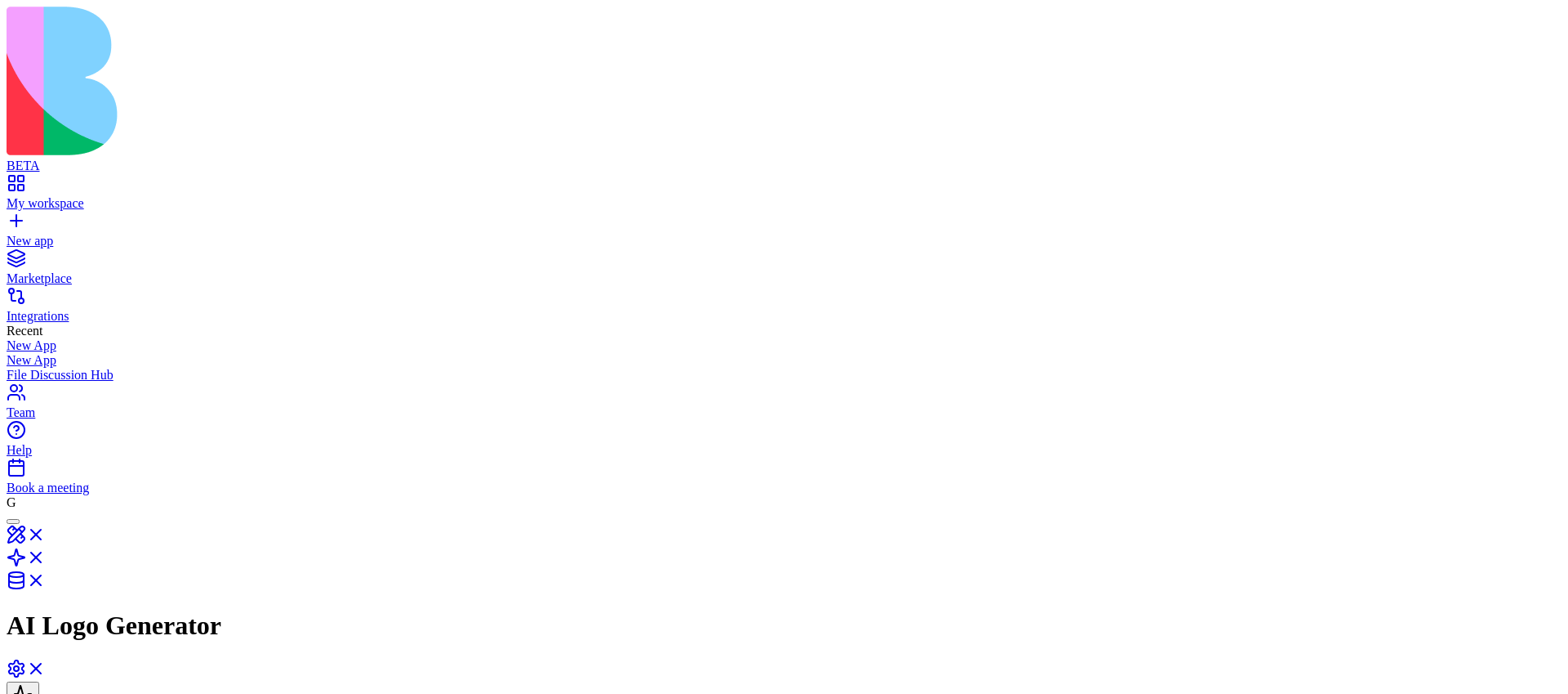
click at [44, 196] on div "My workspace" at bounding box center [783, 203] width 1554 height 15
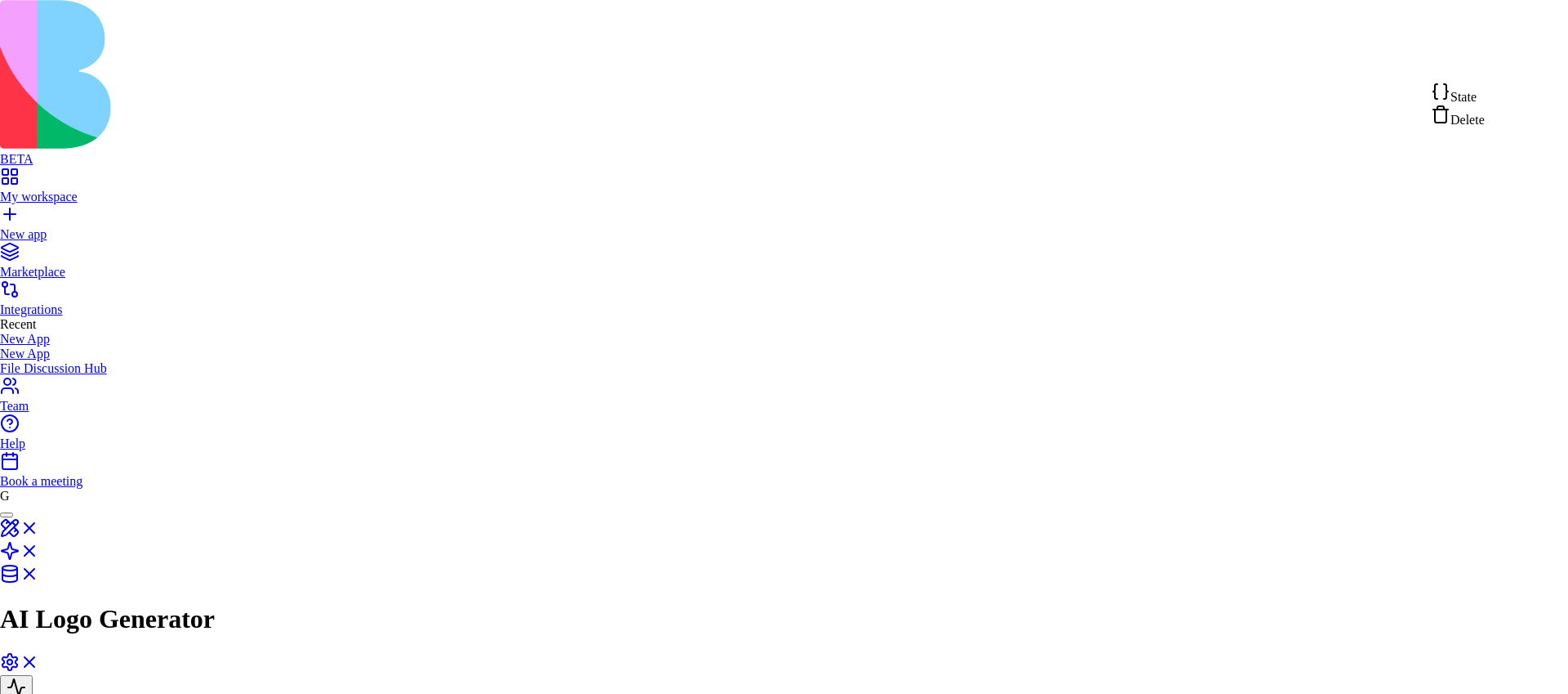
click at [1484, 94] on div "State" at bounding box center [1457, 93] width 54 height 23
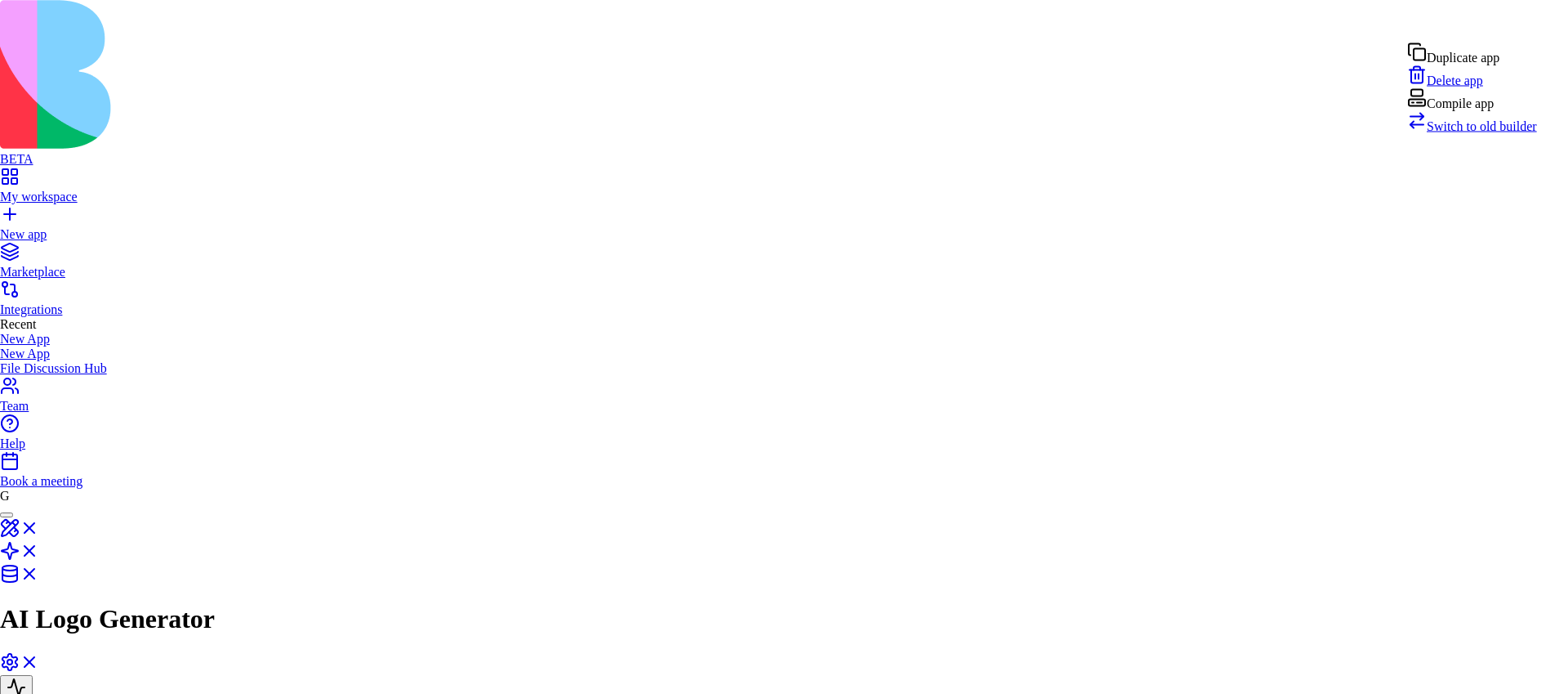
click at [1493, 111] on div "Compile app" at bounding box center [1471, 100] width 130 height 23
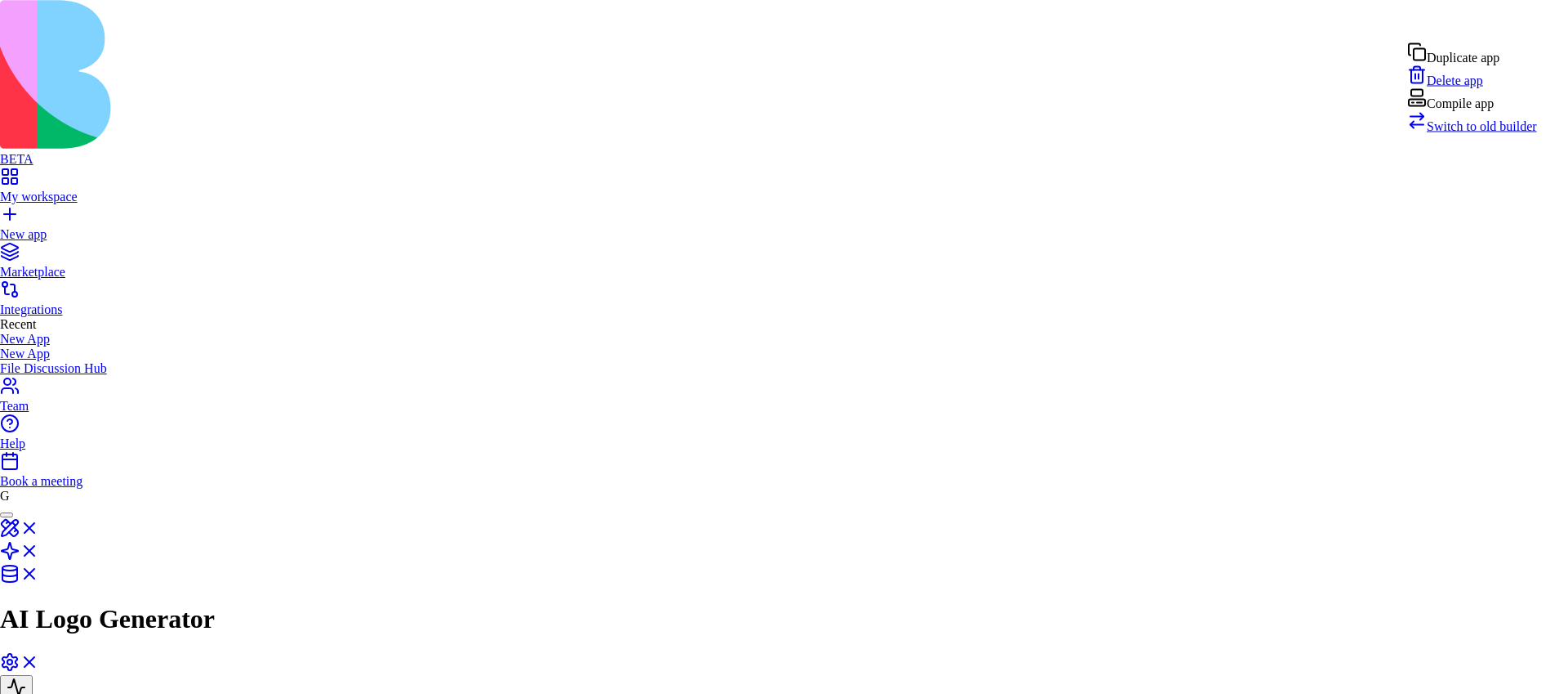
click at [1474, 111] on div "Compile app" at bounding box center [1471, 100] width 130 height 23
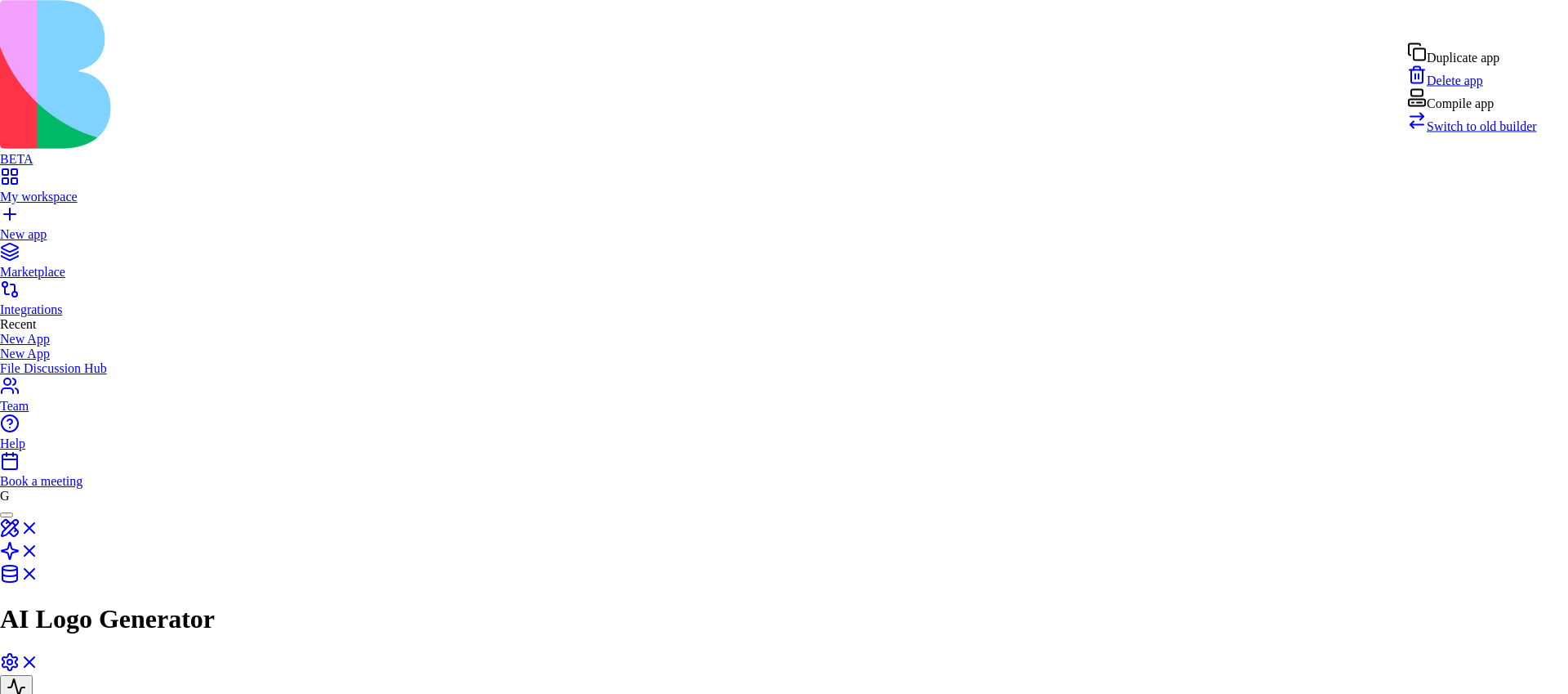
click at [1491, 111] on div "Compile app" at bounding box center [1471, 100] width 130 height 23
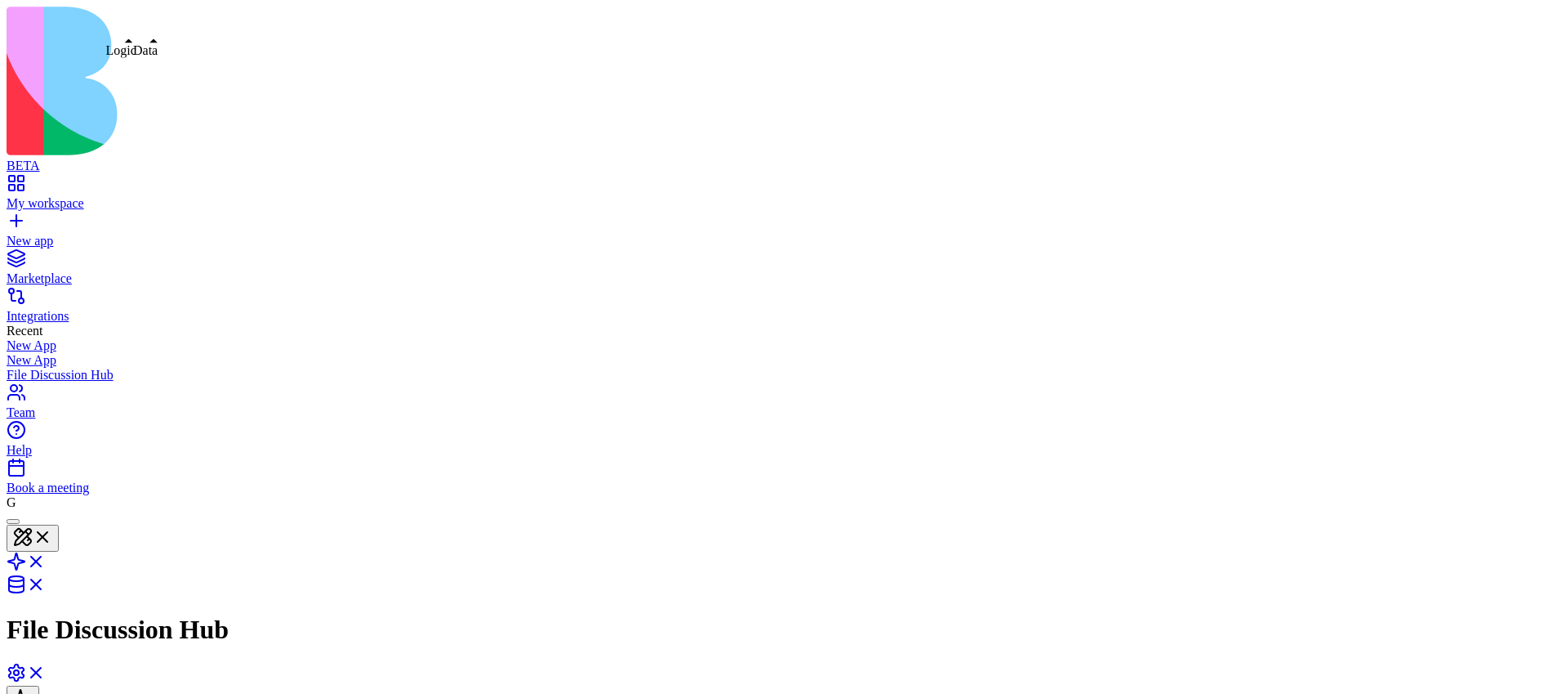
click at [46, 560] on link at bounding box center [26, 566] width 39 height 14
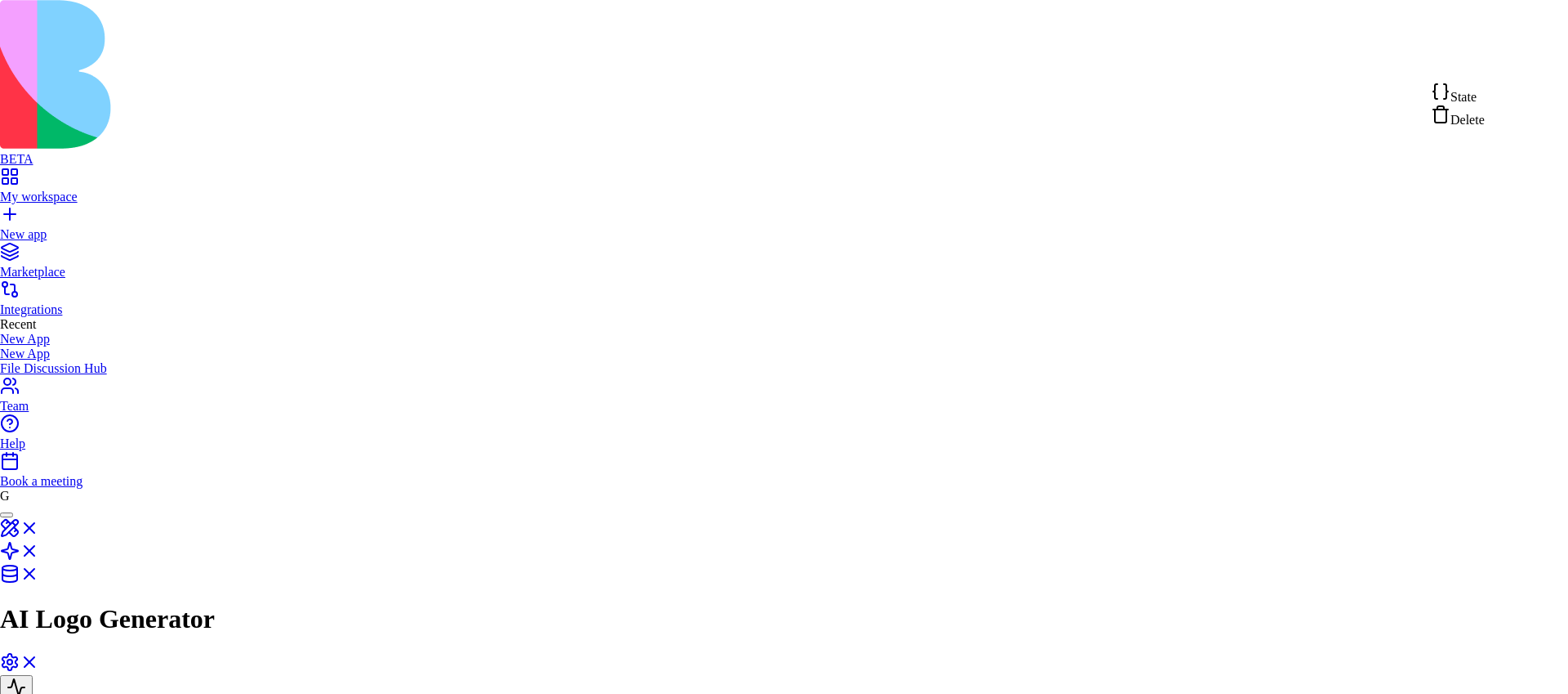
click at [1492, 111] on div "Compile app" at bounding box center [1471, 100] width 130 height 23
click at [1482, 111] on div "Compile app" at bounding box center [1471, 100] width 130 height 23
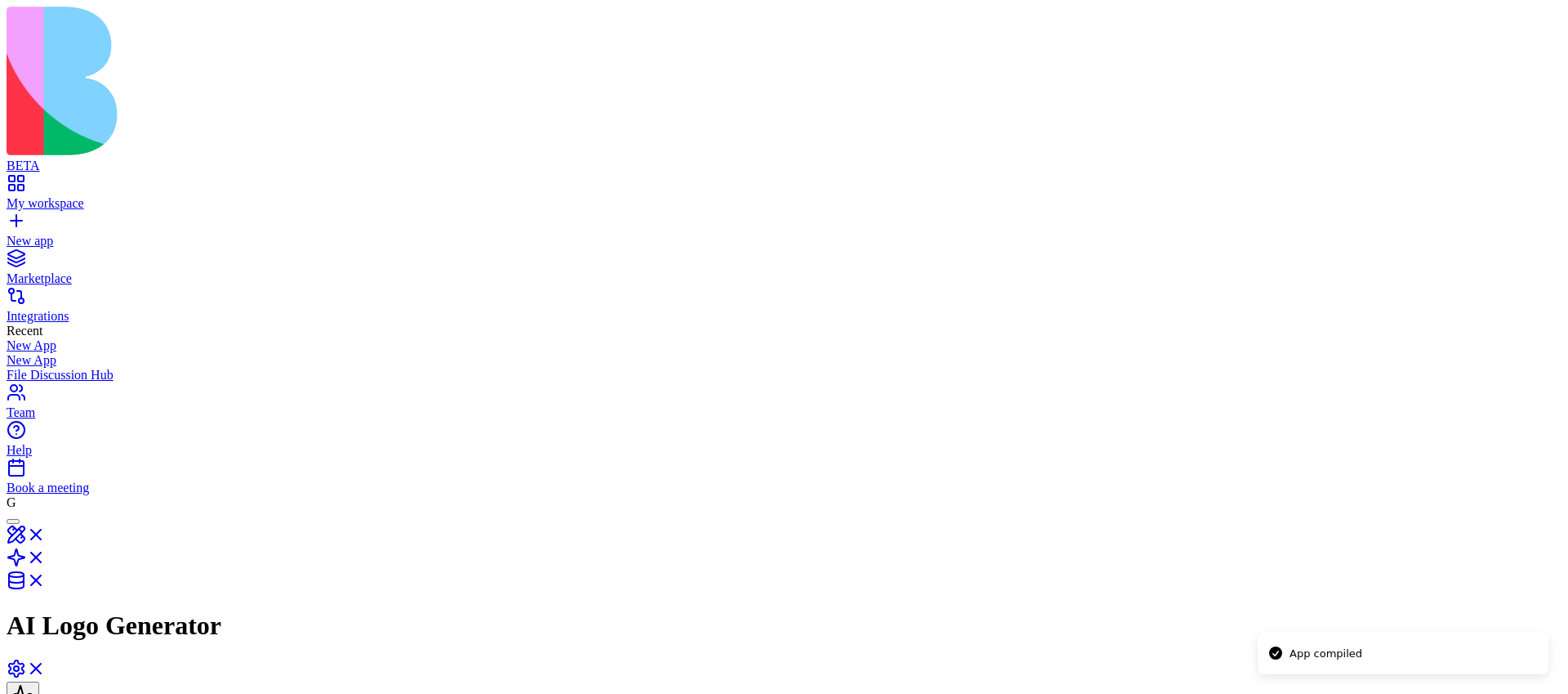
click at [20, 219] on link "New app" at bounding box center [783, 234] width 1554 height 30
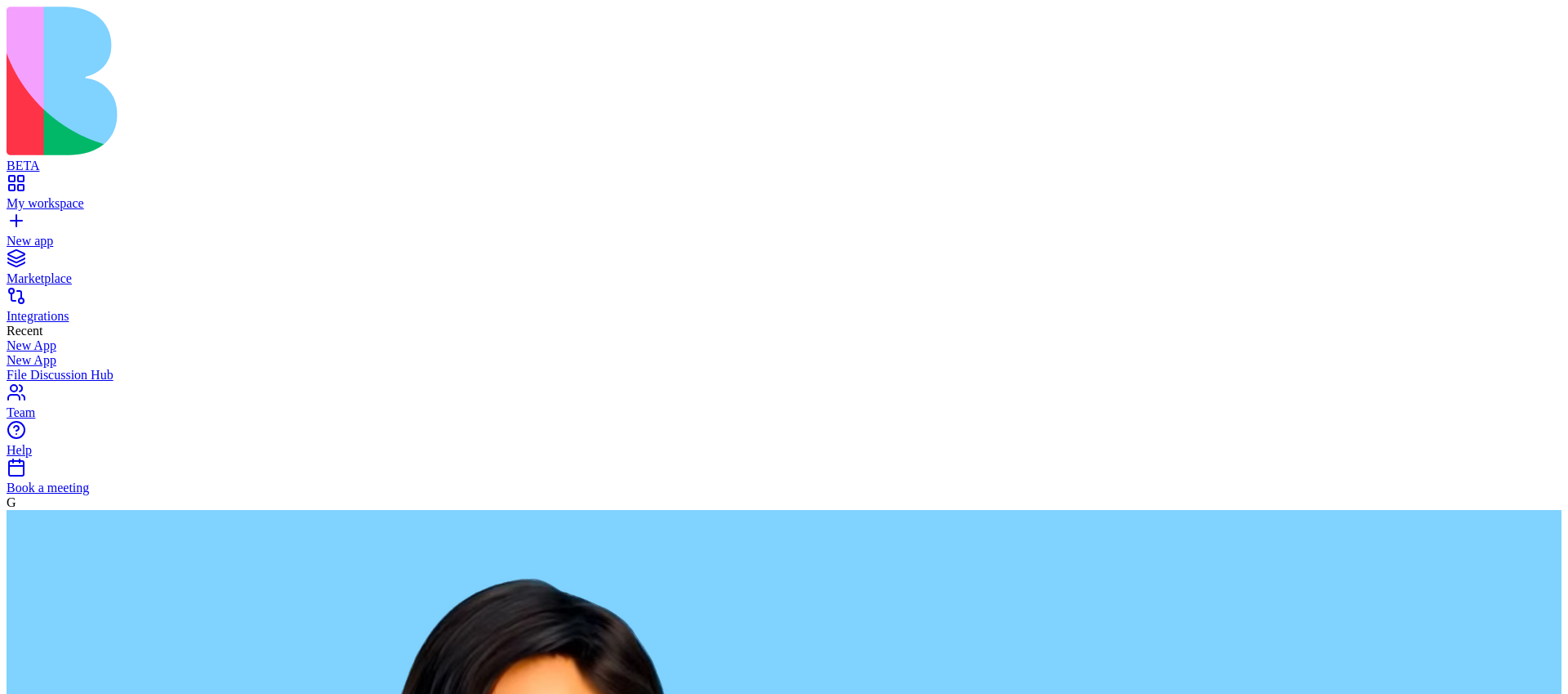
type textarea "**********"
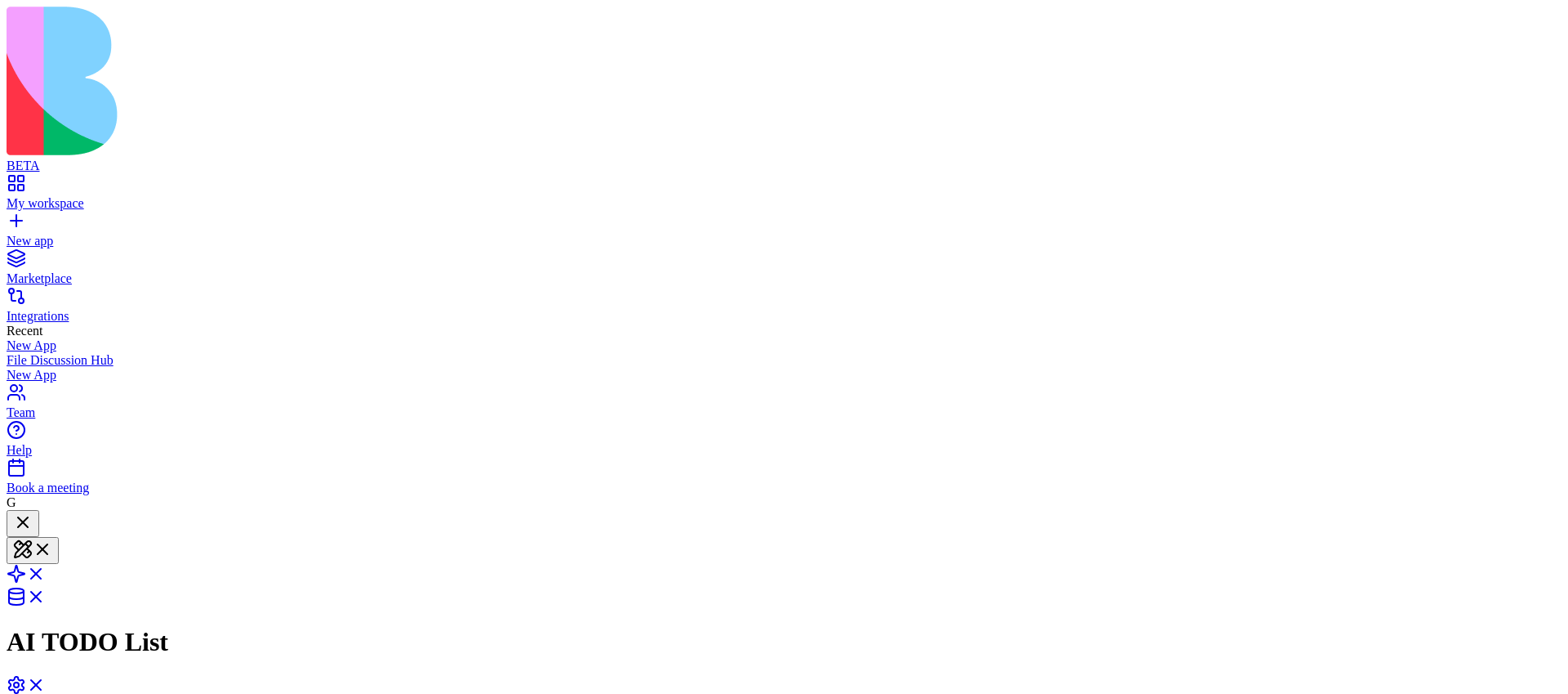
scroll to position [155, 0]
click at [46, 572] on link at bounding box center [26, 578] width 39 height 14
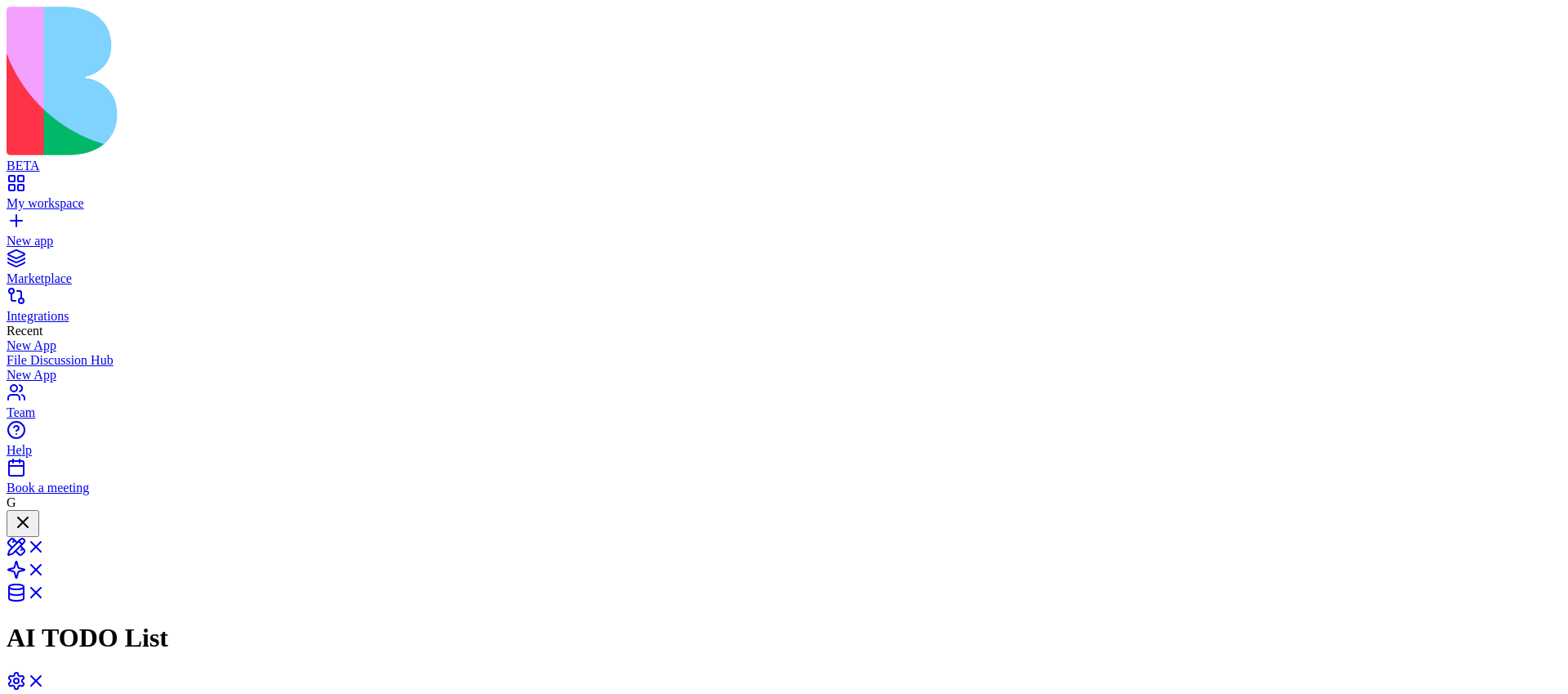
click at [46, 545] on link at bounding box center [26, 551] width 39 height 14
click at [46, 560] on link at bounding box center [26, 566] width 39 height 14
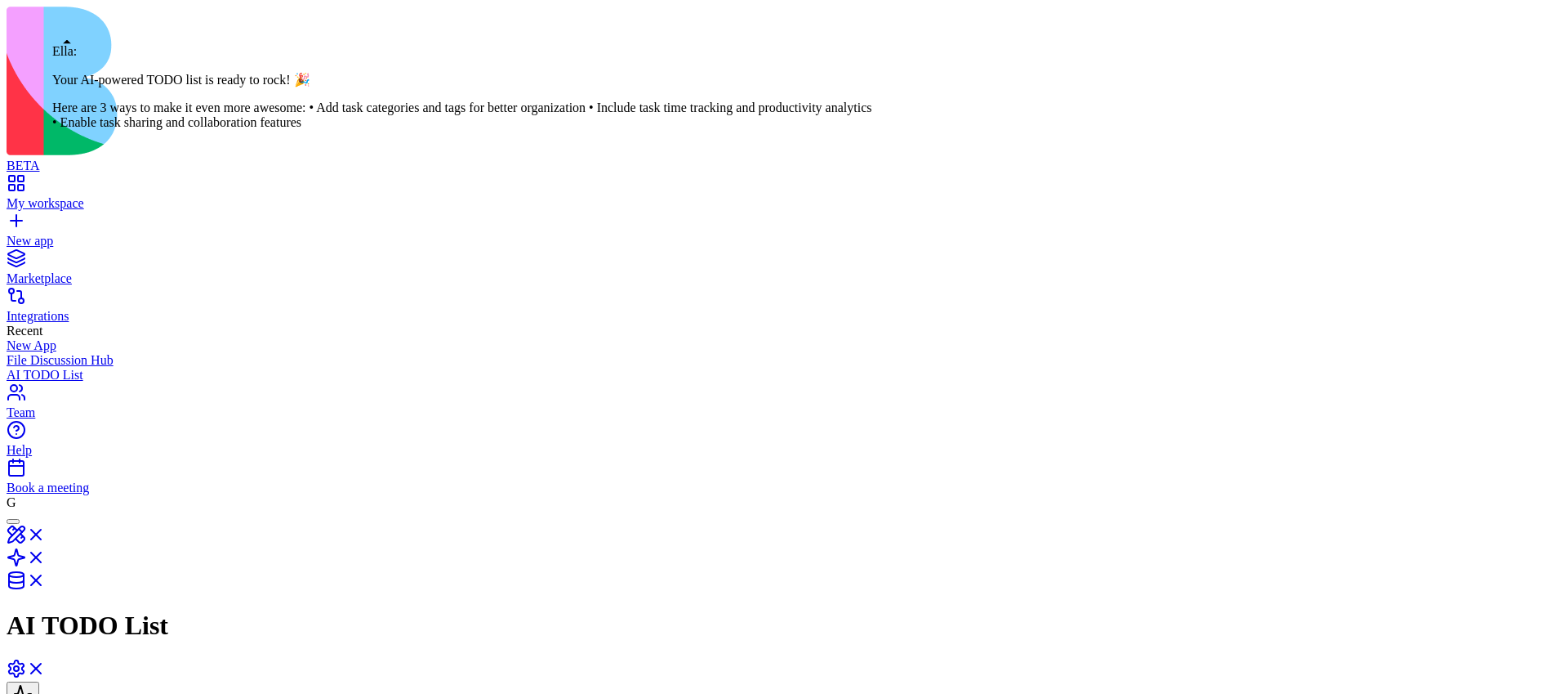
click at [13, 521] on div at bounding box center [13, 521] width 0 height 0
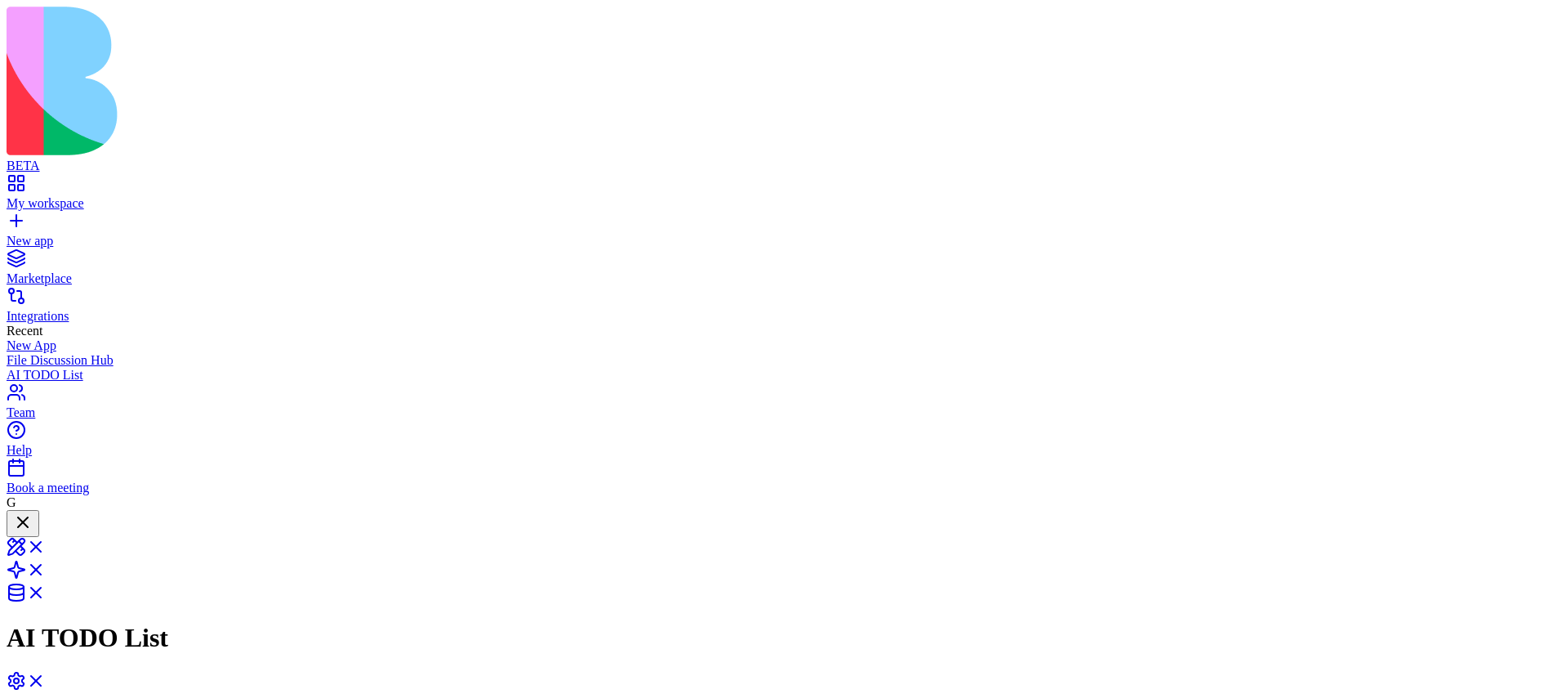
scroll to position [335, 0]
click at [33, 512] on div at bounding box center [22, 523] width 20 height 22
click at [46, 533] on link at bounding box center [26, 539] width 39 height 14
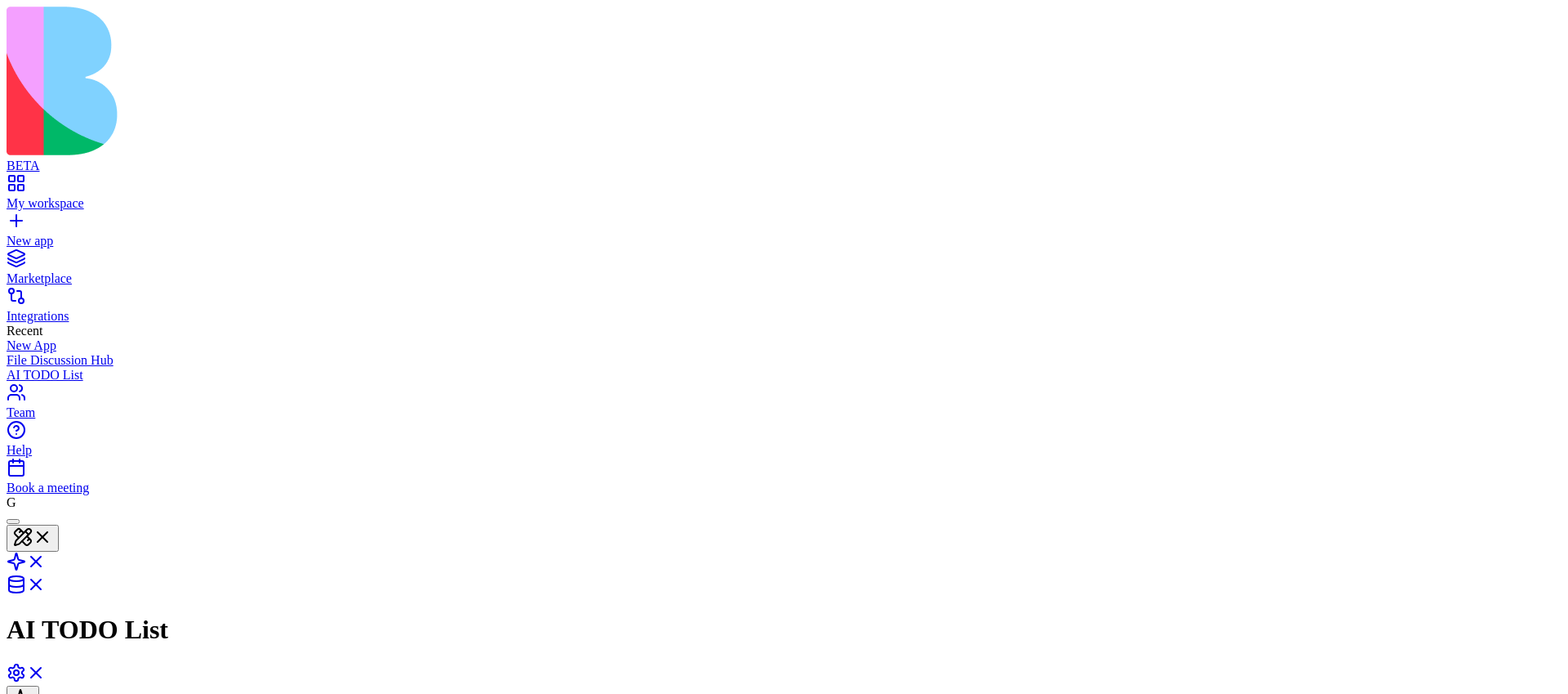
type textarea "**********"
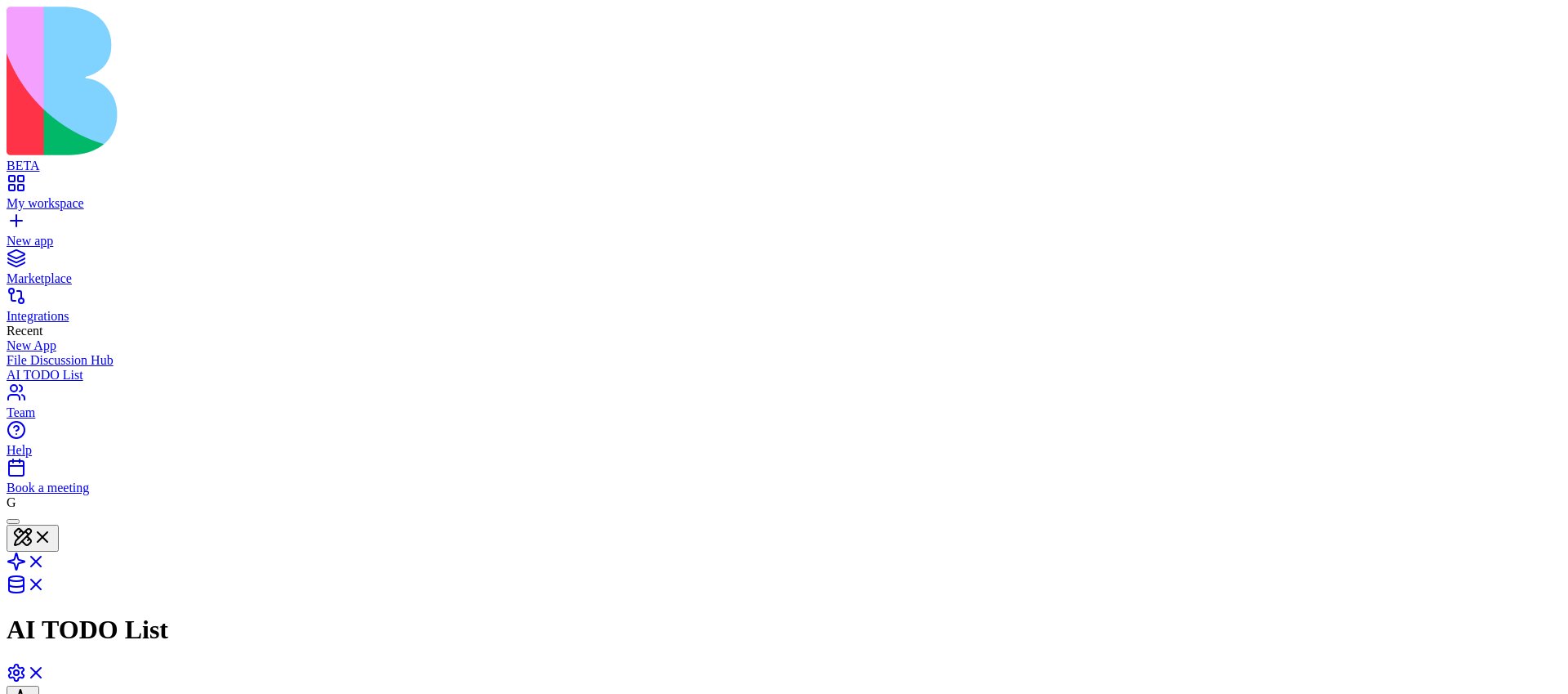
click at [46, 560] on link at bounding box center [26, 566] width 39 height 14
click at [46, 533] on link at bounding box center [26, 539] width 39 height 14
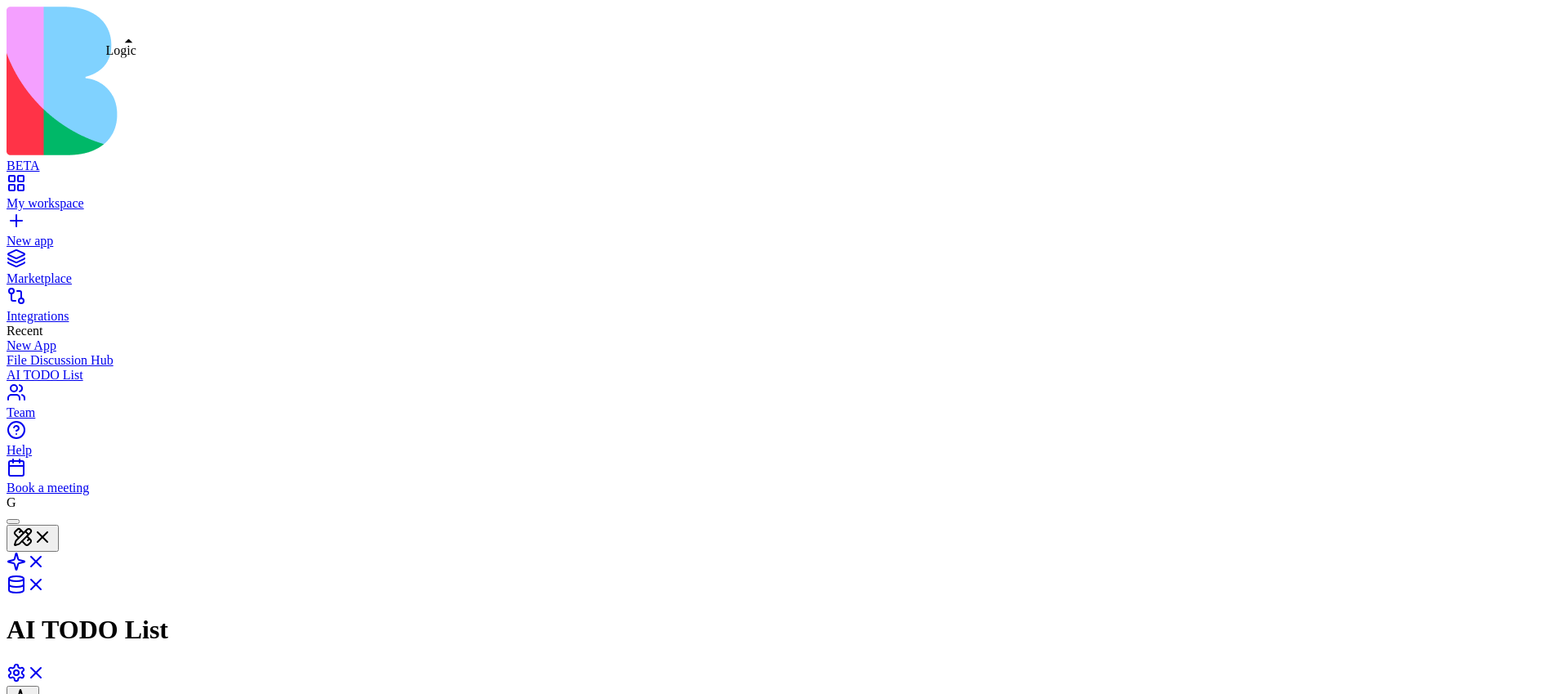
click at [46, 560] on link at bounding box center [26, 566] width 39 height 14
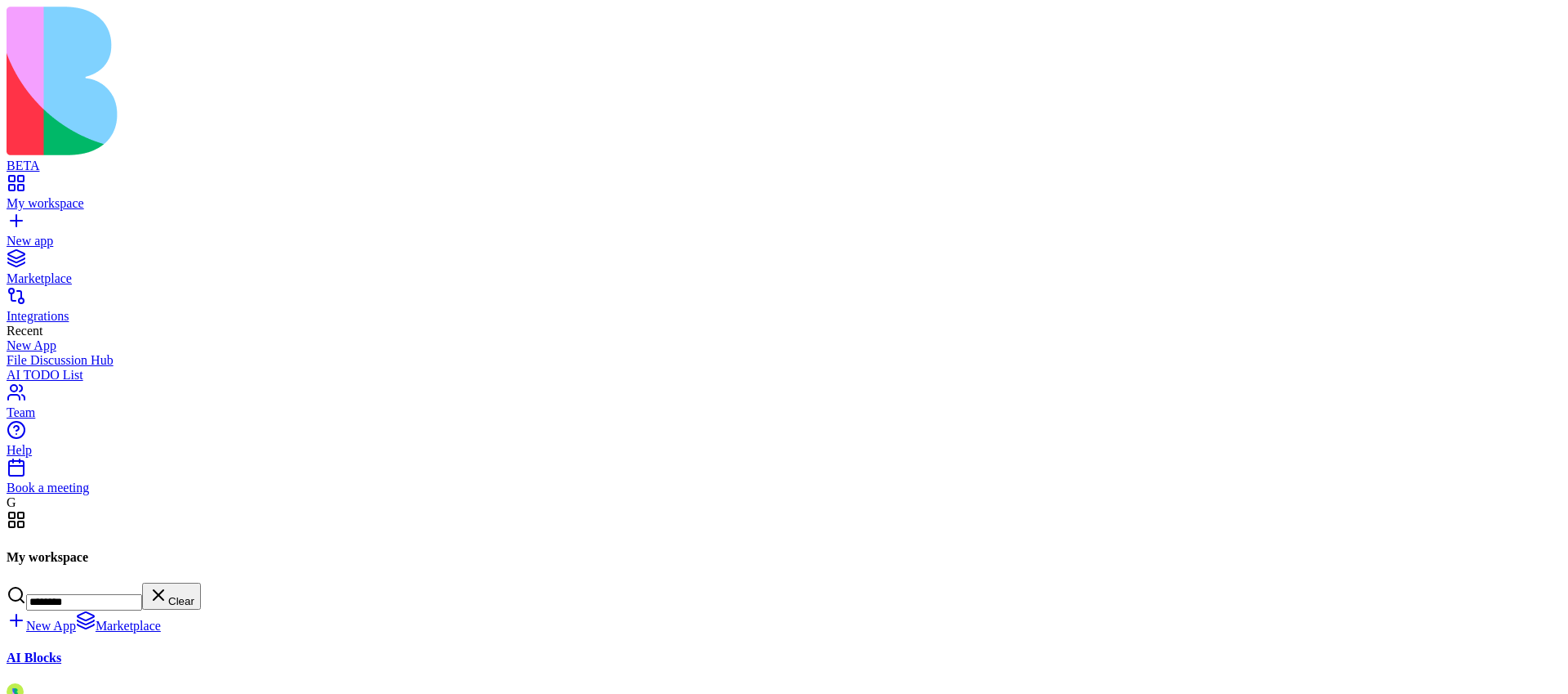
type input "********"
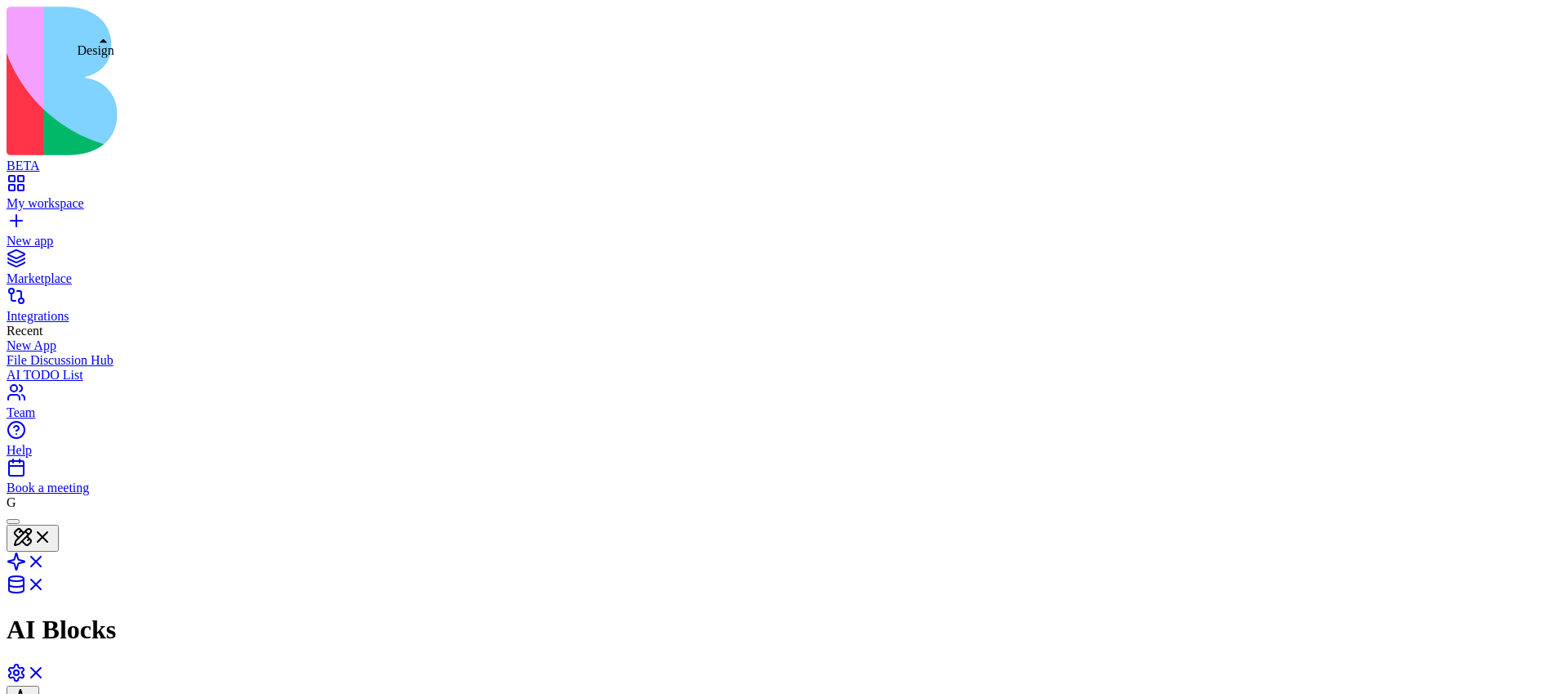
click at [59, 524] on button at bounding box center [33, 537] width 52 height 27
click at [46, 560] on link at bounding box center [26, 566] width 39 height 14
click at [1518, 63] on html "BETA My workspace New app Marketplace Integrations Recent New App File Discussi…" at bounding box center [784, 695] width 1568 height 1391
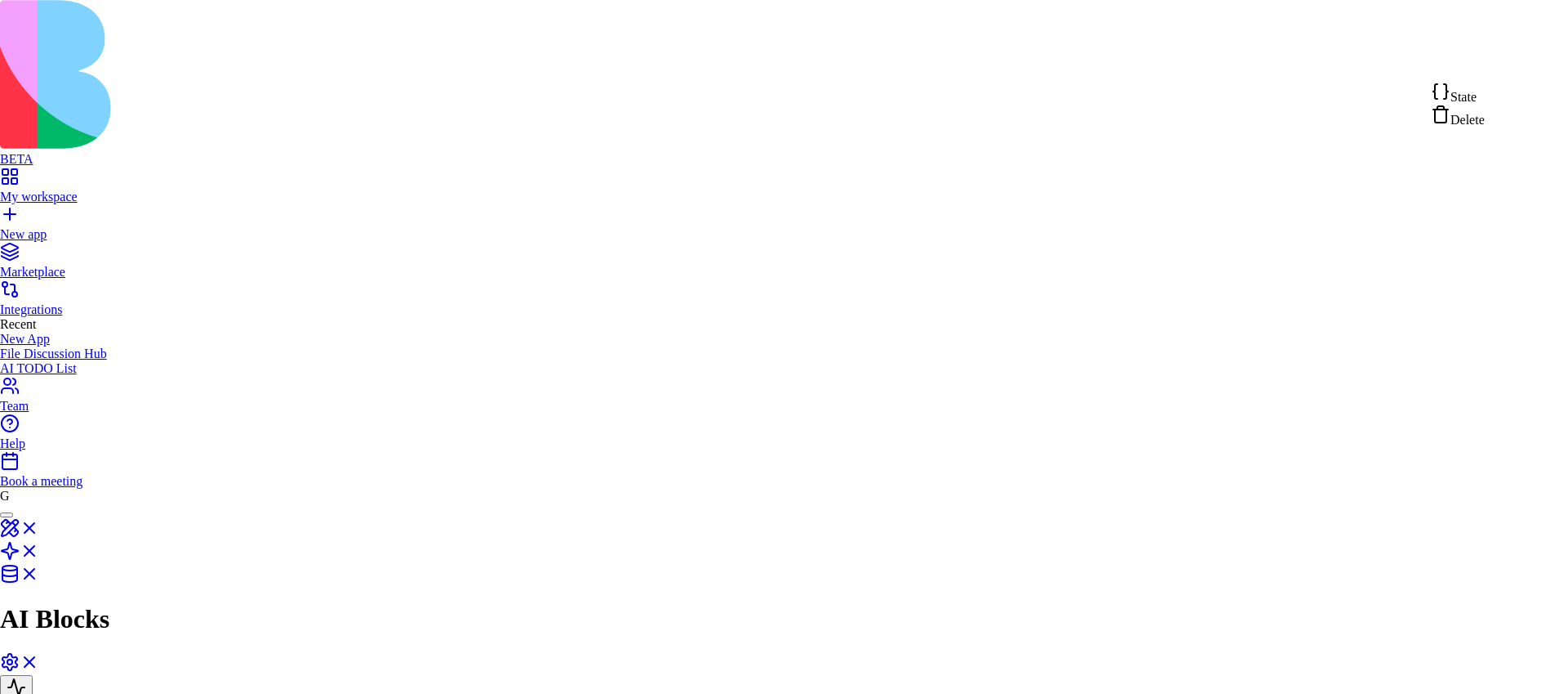
click at [1471, 101] on span "State" at bounding box center [1463, 96] width 26 height 14
type textarea "**********"
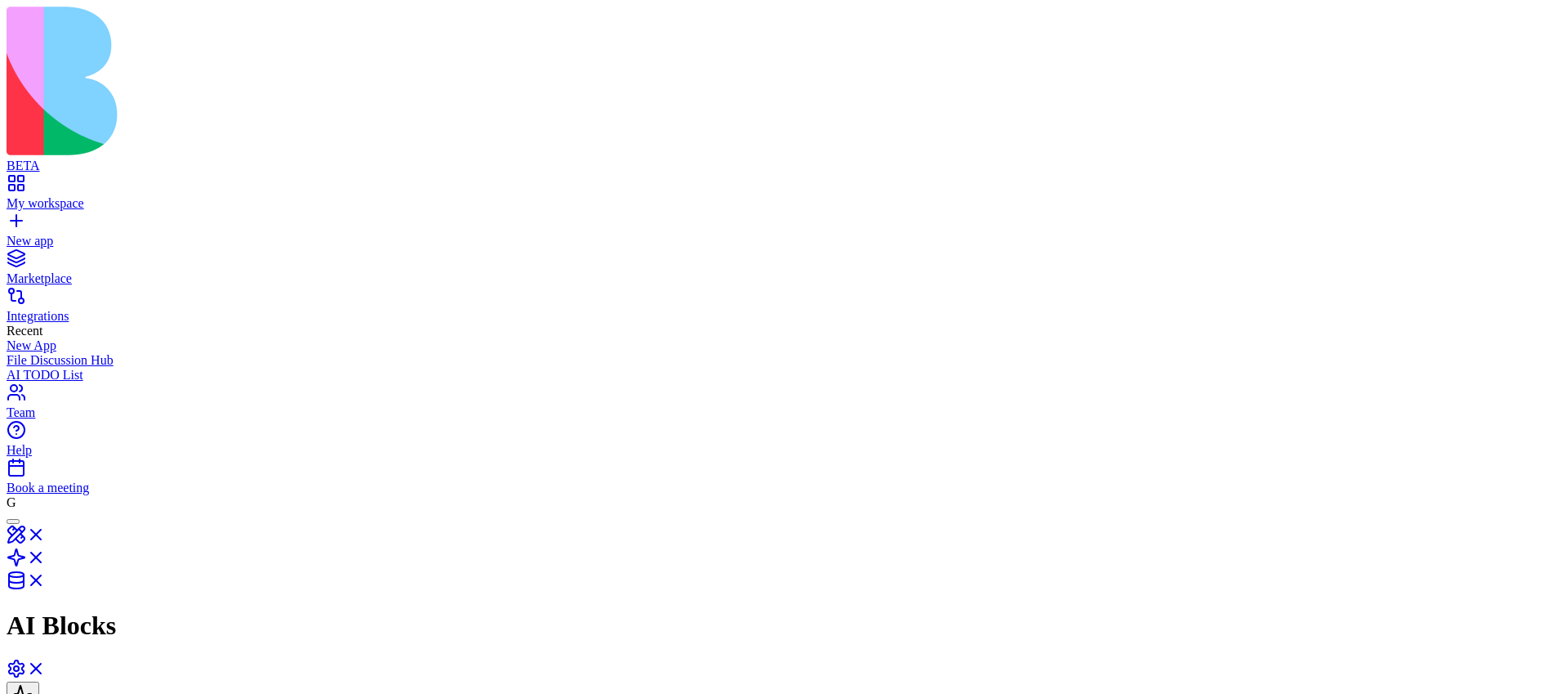
click at [1523, 66] on html "BETA My workspace New app Marketplace Integrations Recent New App File Discussi…" at bounding box center [784, 695] width 1568 height 1391
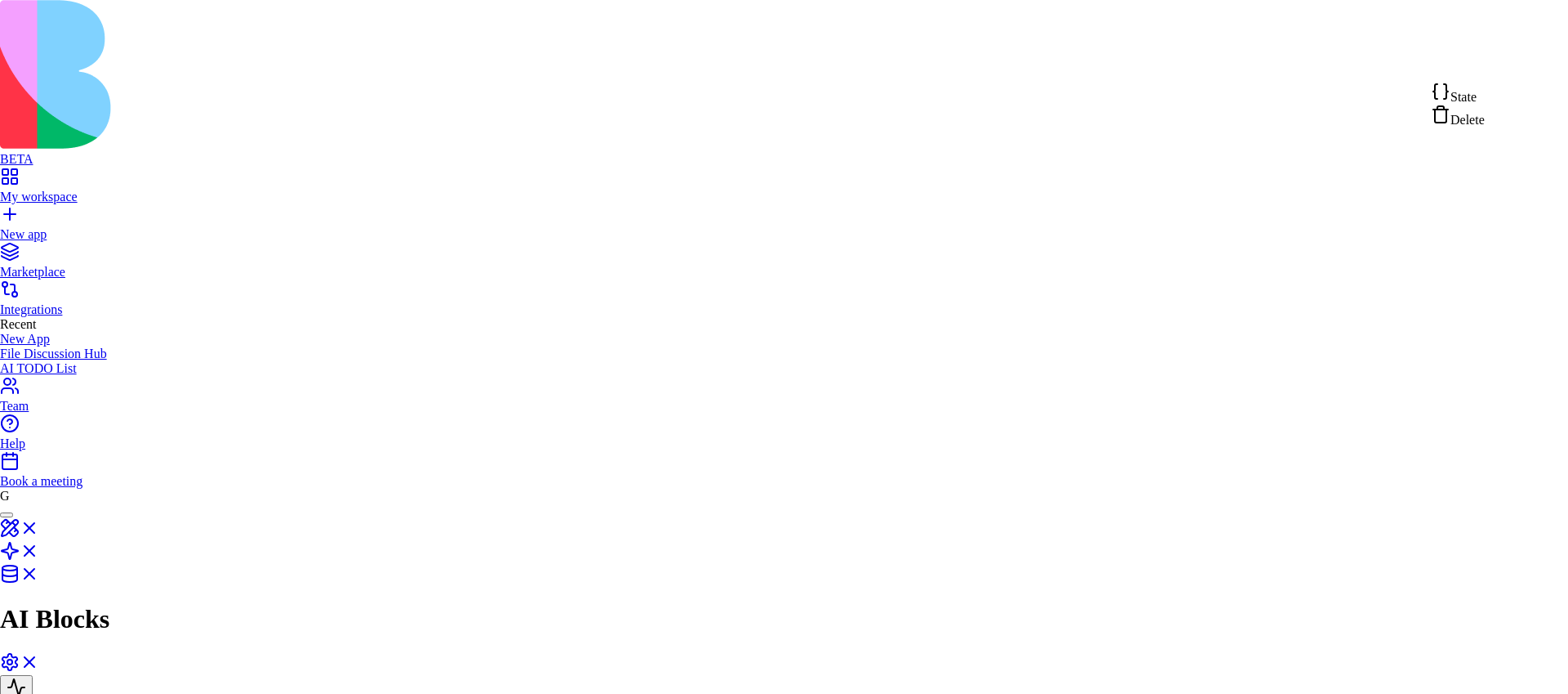
click at [1484, 94] on div "State" at bounding box center [1457, 93] width 54 height 23
type textarea "**********"
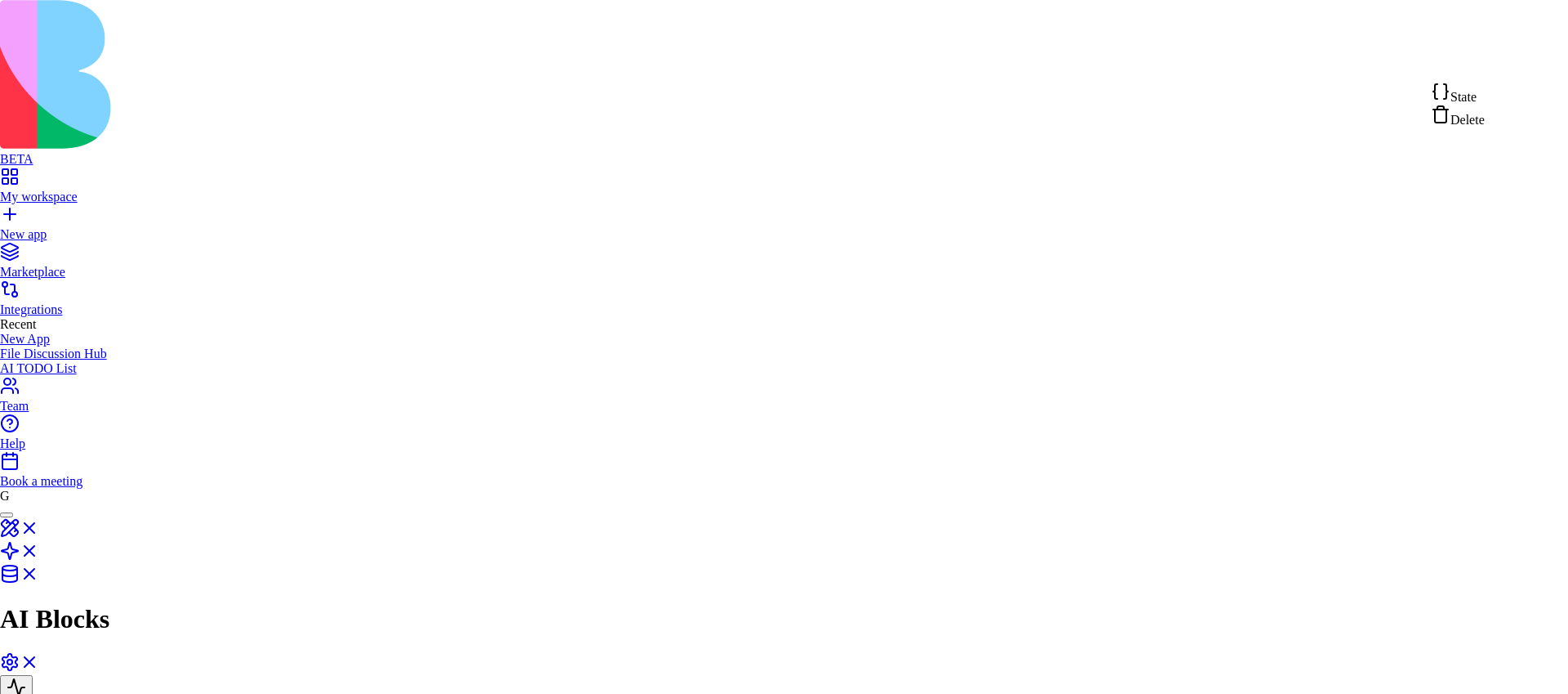
click at [1520, 61] on html "BETA My workspace New app Marketplace Integrations Recent New App File Discussi…" at bounding box center [784, 692] width 1568 height 1384
click at [1484, 89] on div "State" at bounding box center [1457, 93] width 54 height 23
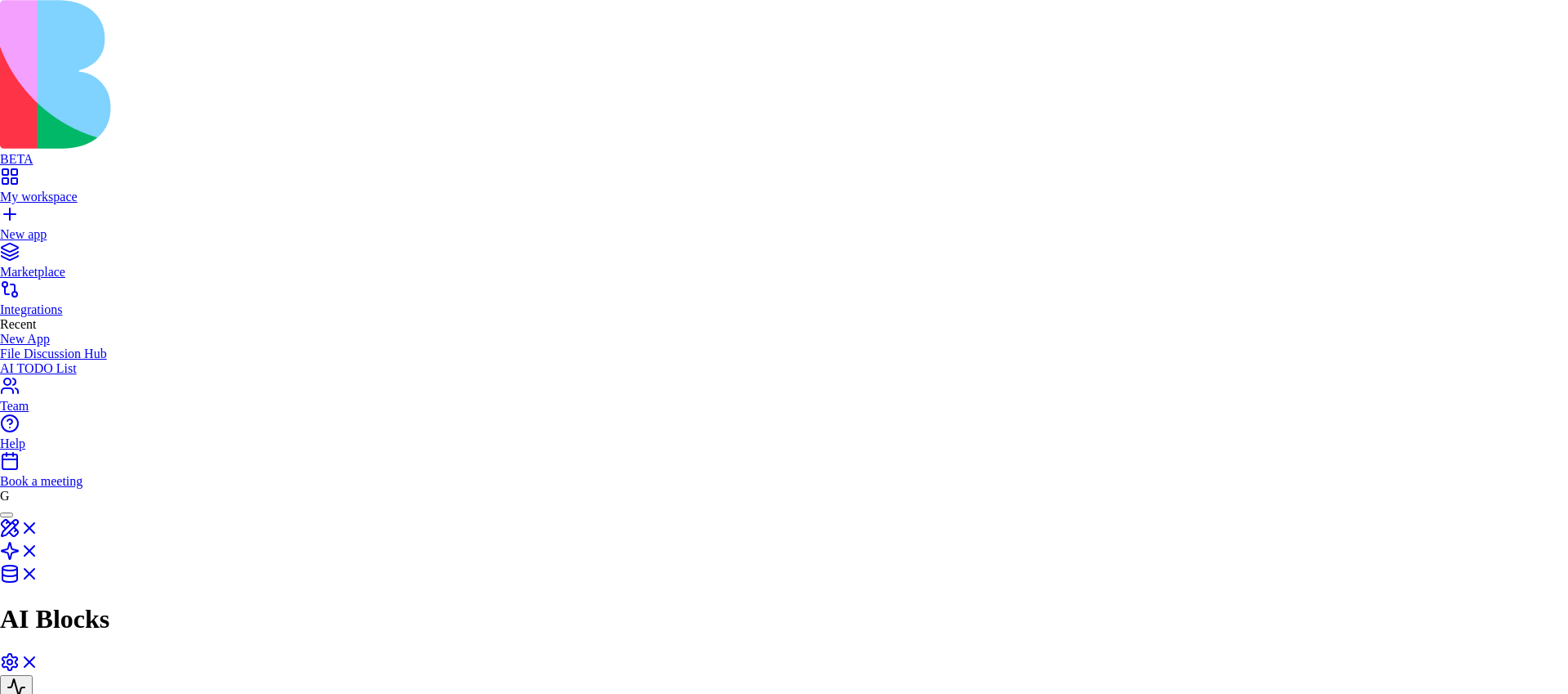
type textarea "**********"
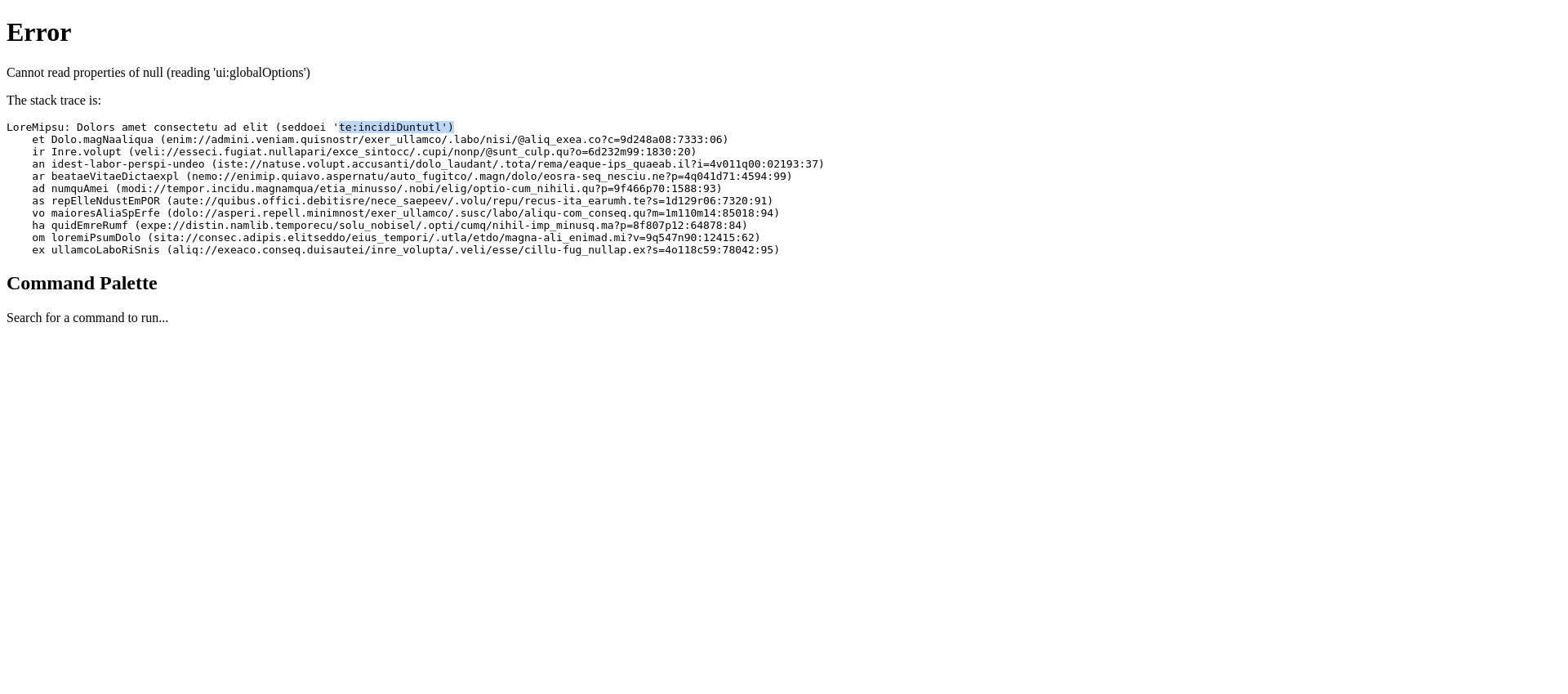
drag, startPoint x: 408, startPoint y: 66, endPoint x: 593, endPoint y: 68, distance: 185.0
click at [592, 121] on pre at bounding box center [783, 188] width 1554 height 135
click at [509, 121] on pre at bounding box center [783, 188] width 1554 height 135
drag, startPoint x: 534, startPoint y: 68, endPoint x: 409, endPoint y: 62, distance: 125.1
click at [407, 121] on pre at bounding box center [783, 188] width 1554 height 135
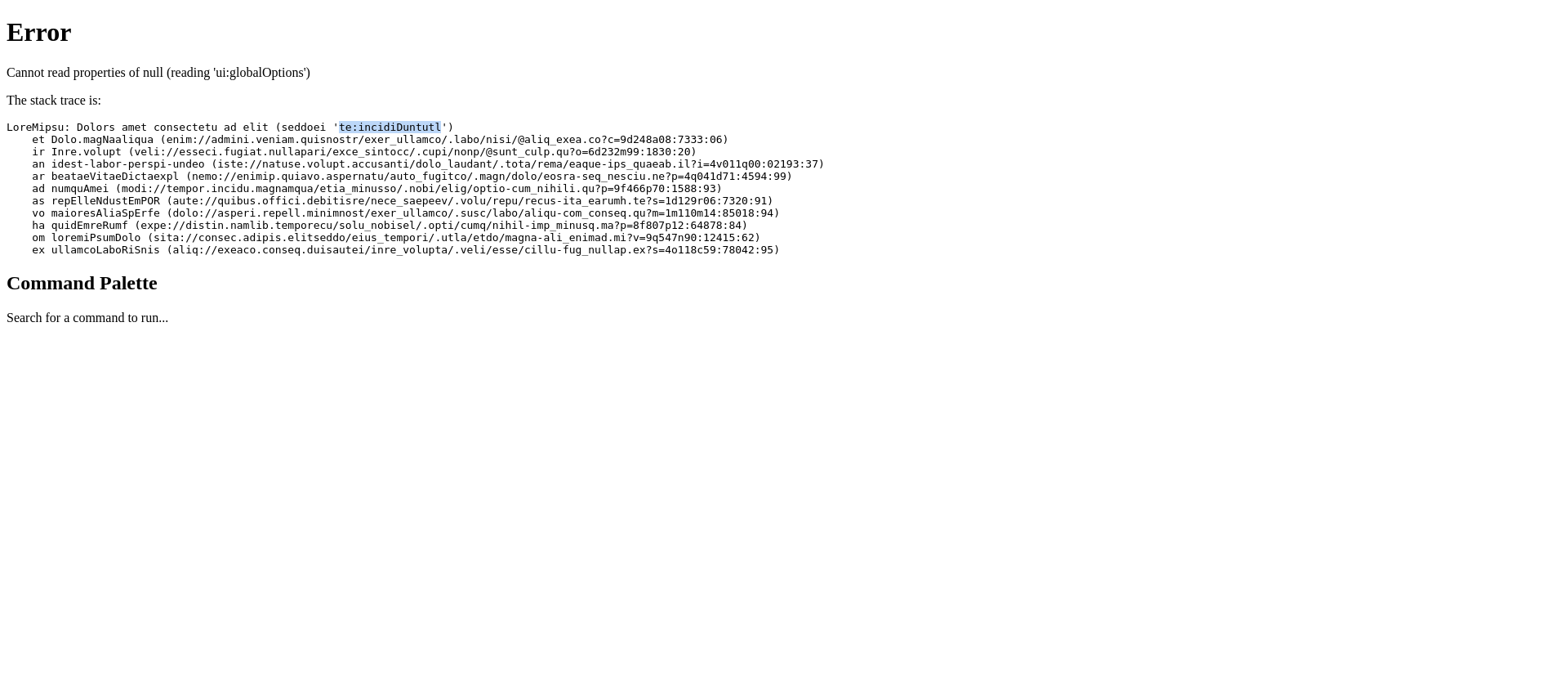
copy pre "ui:globalOptions"
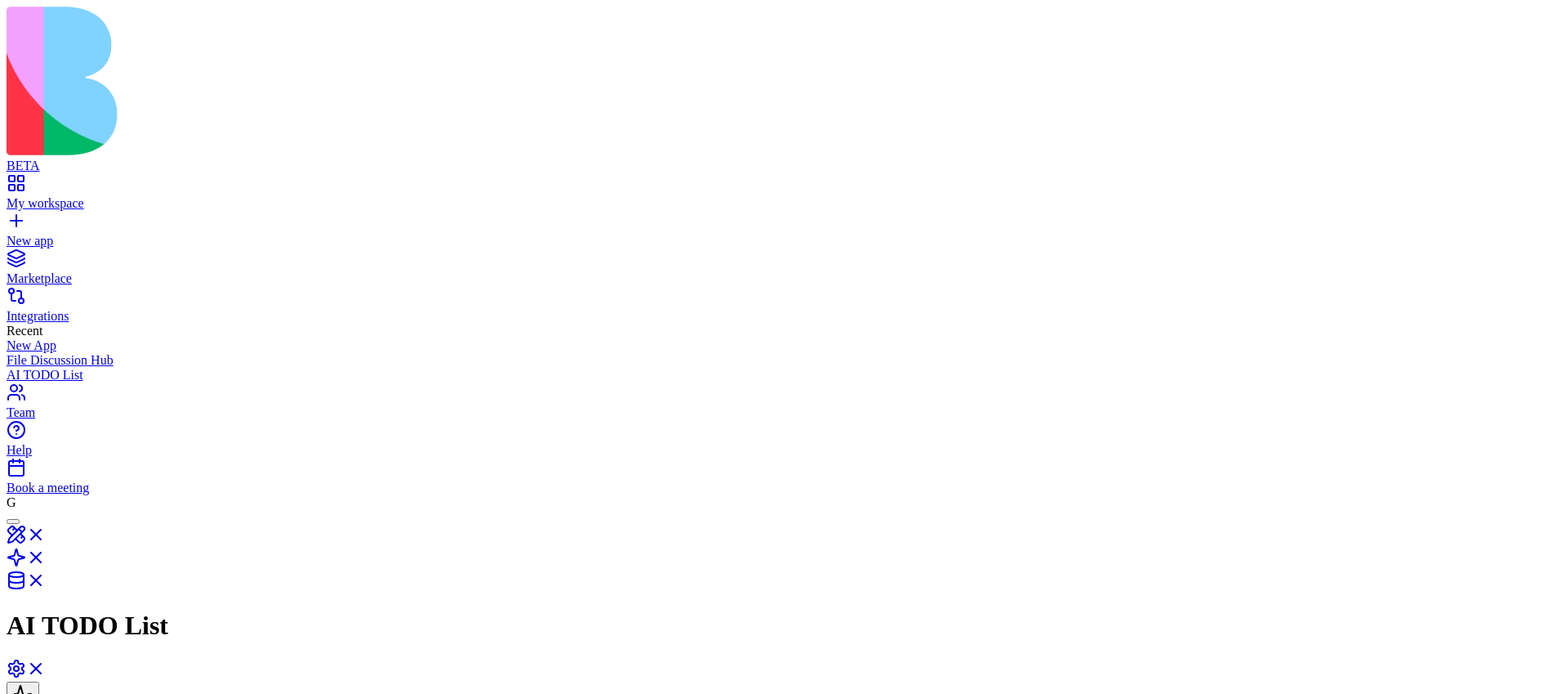
scroll to position [26, 0]
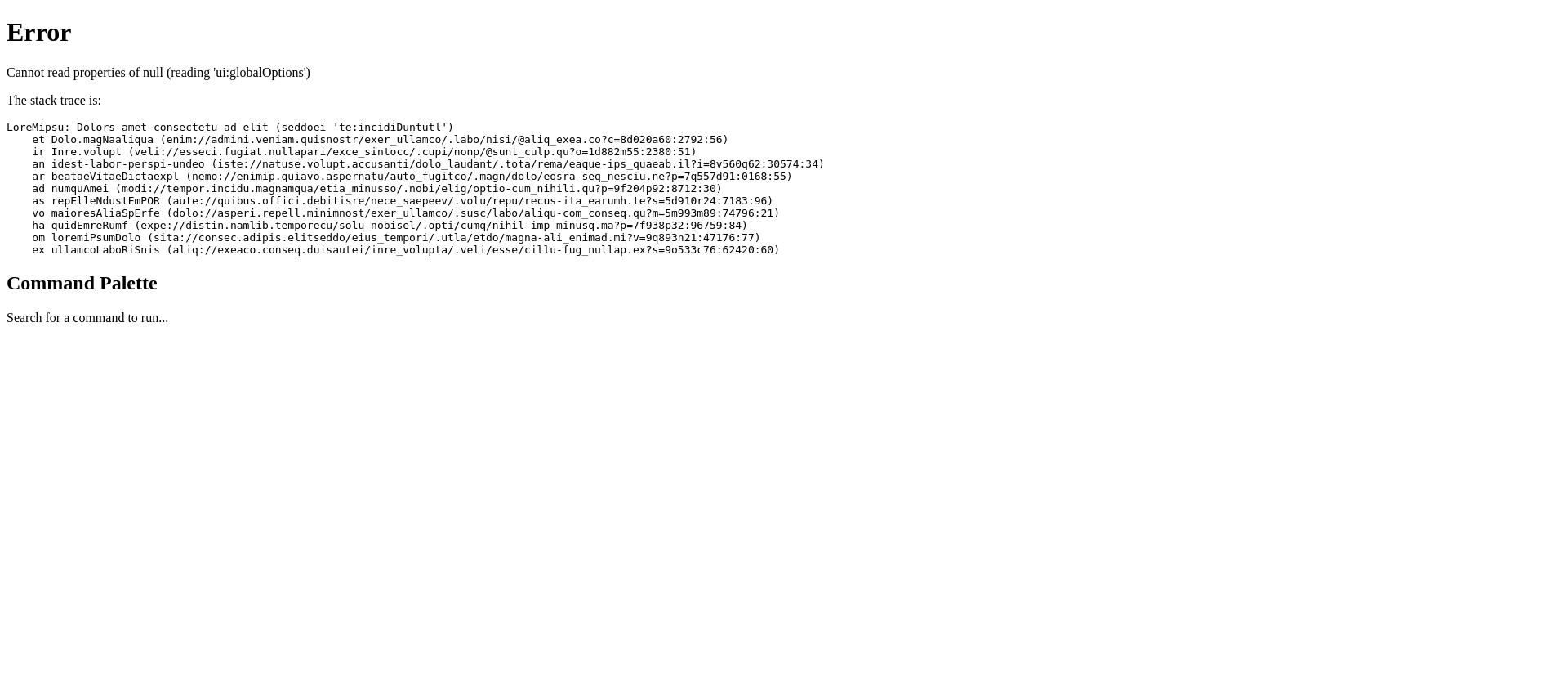
click at [568, 121] on pre at bounding box center [783, 188] width 1554 height 135
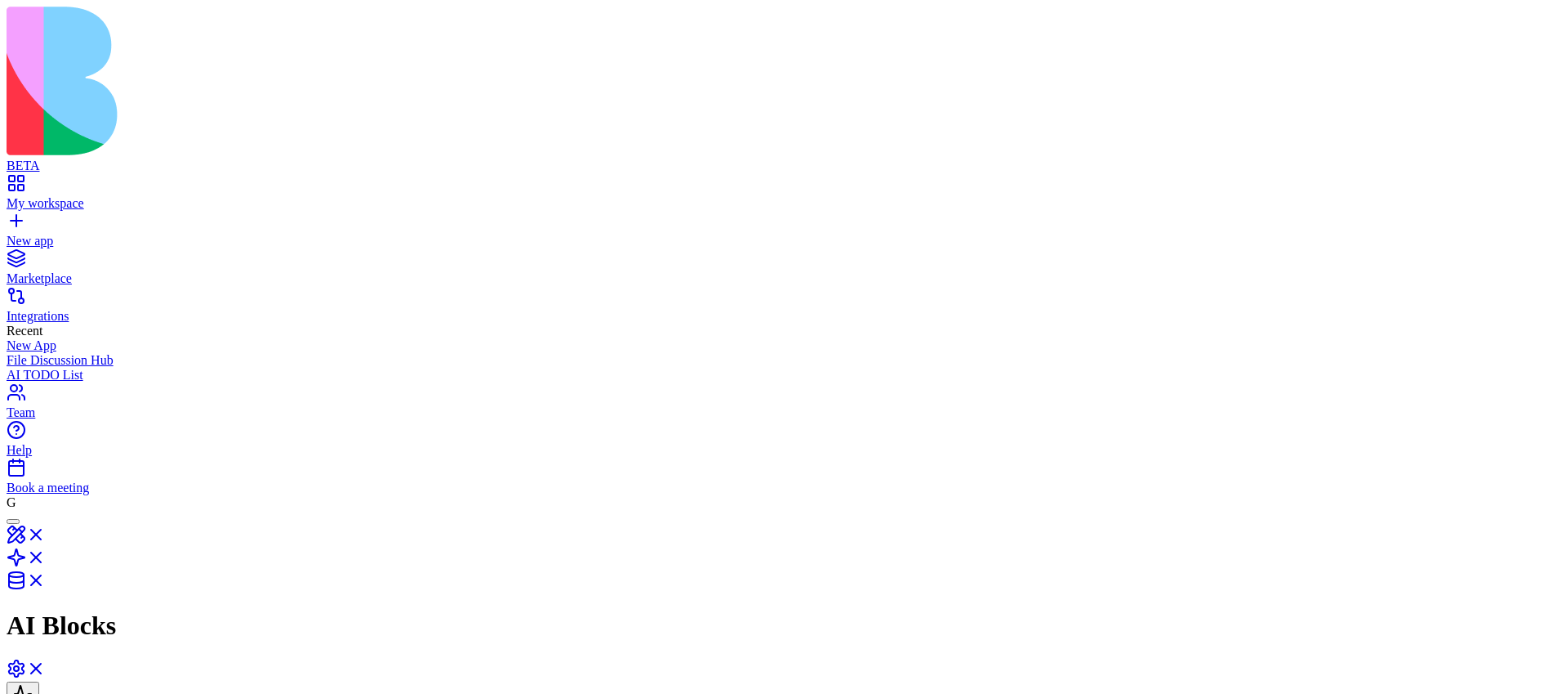
scroll to position [54, 0]
drag, startPoint x: 855, startPoint y: 317, endPoint x: 824, endPoint y: 363, distance: 55.5
